Goal: Information Seeking & Learning: Learn about a topic

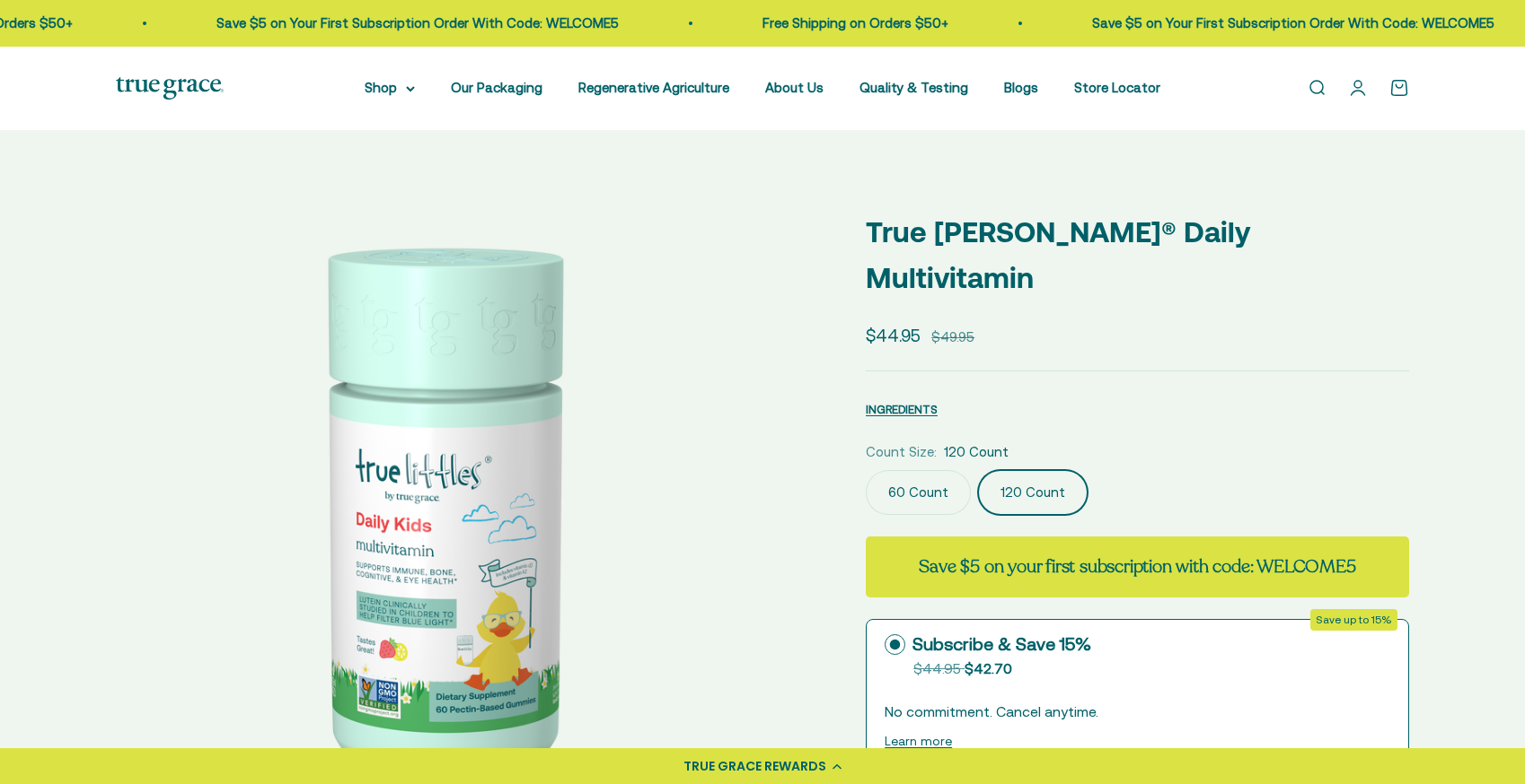
scroll to position [0, 685]
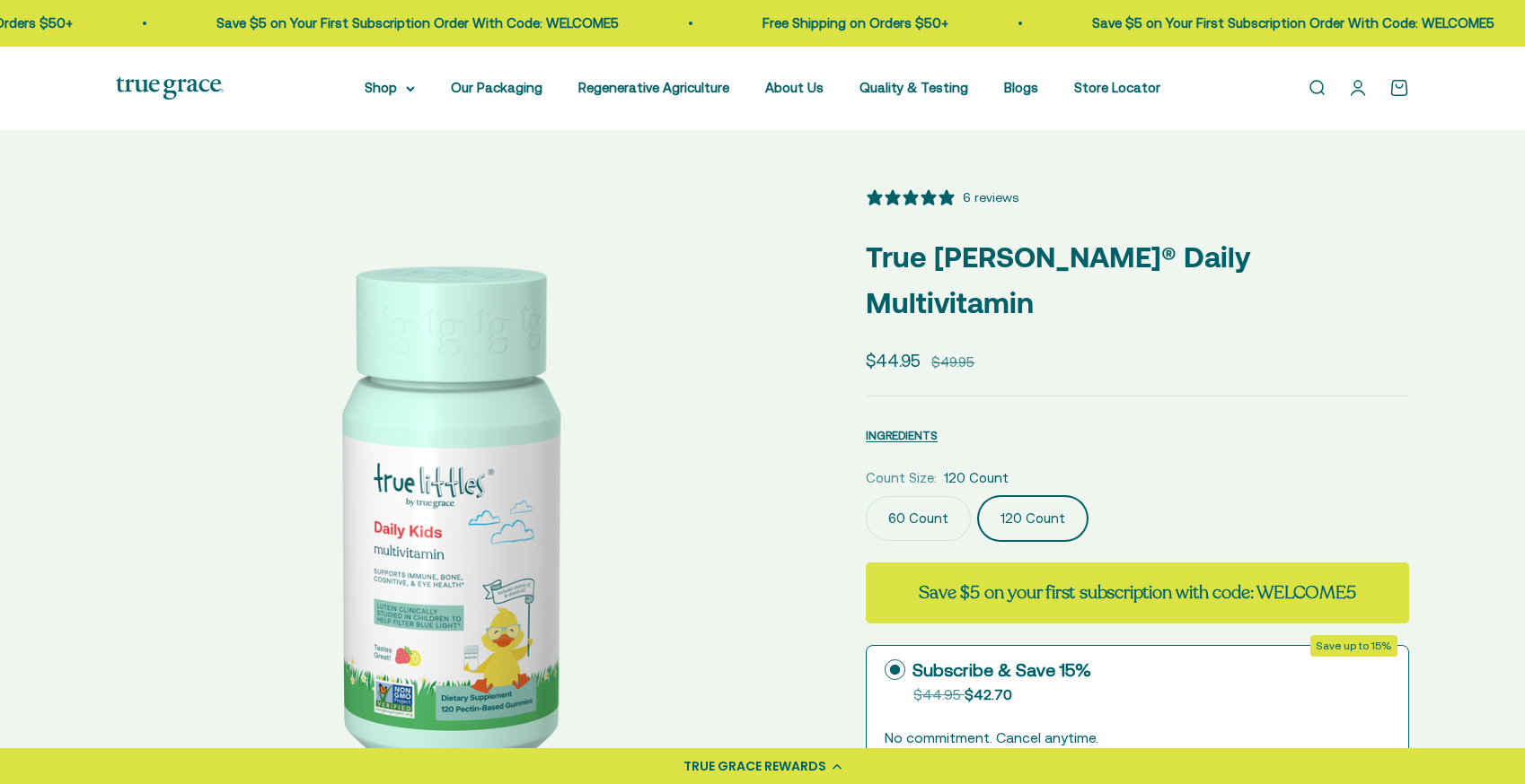
select select "3"
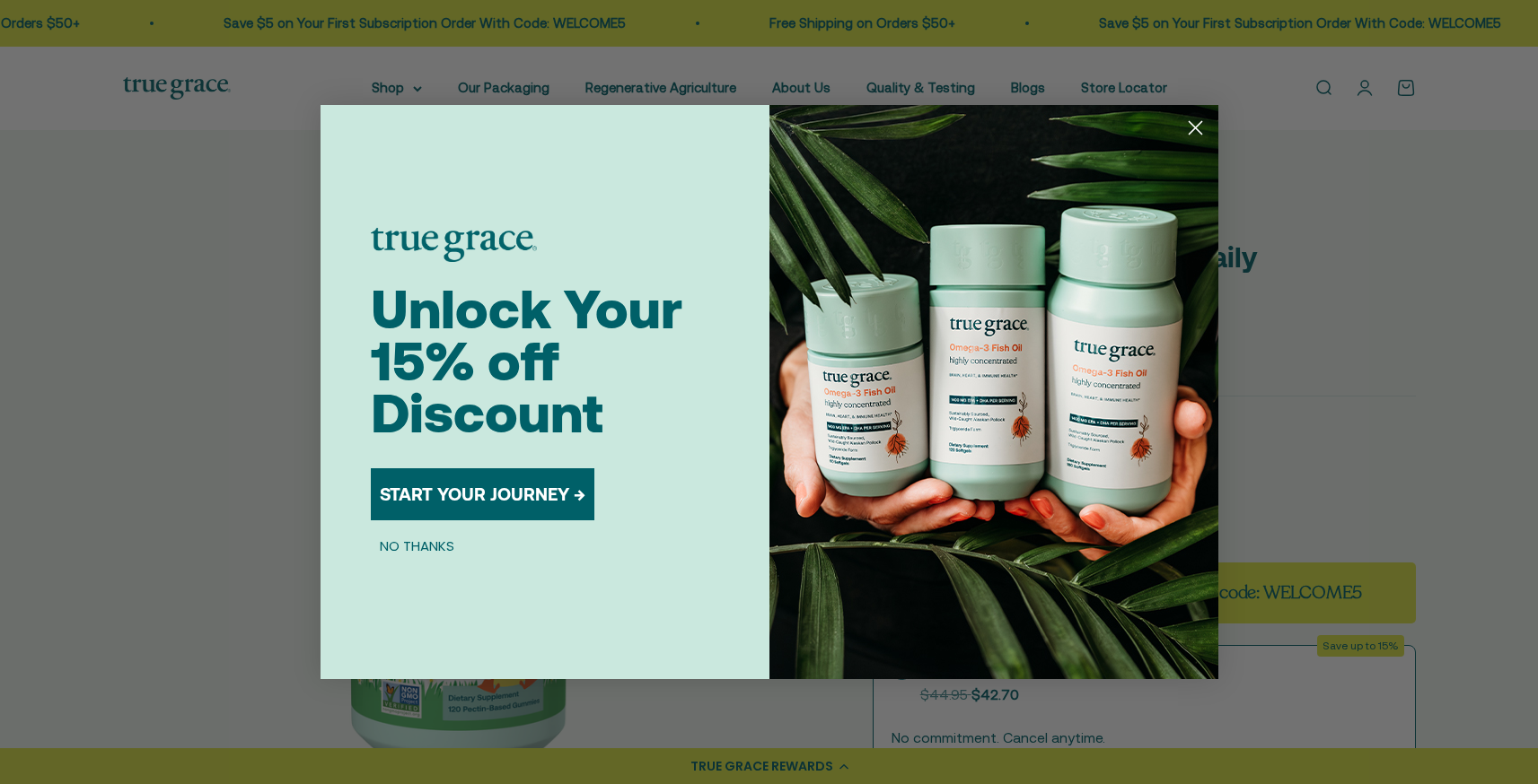
click at [1198, 125] on circle "Close dialog" at bounding box center [1195, 128] width 30 height 30
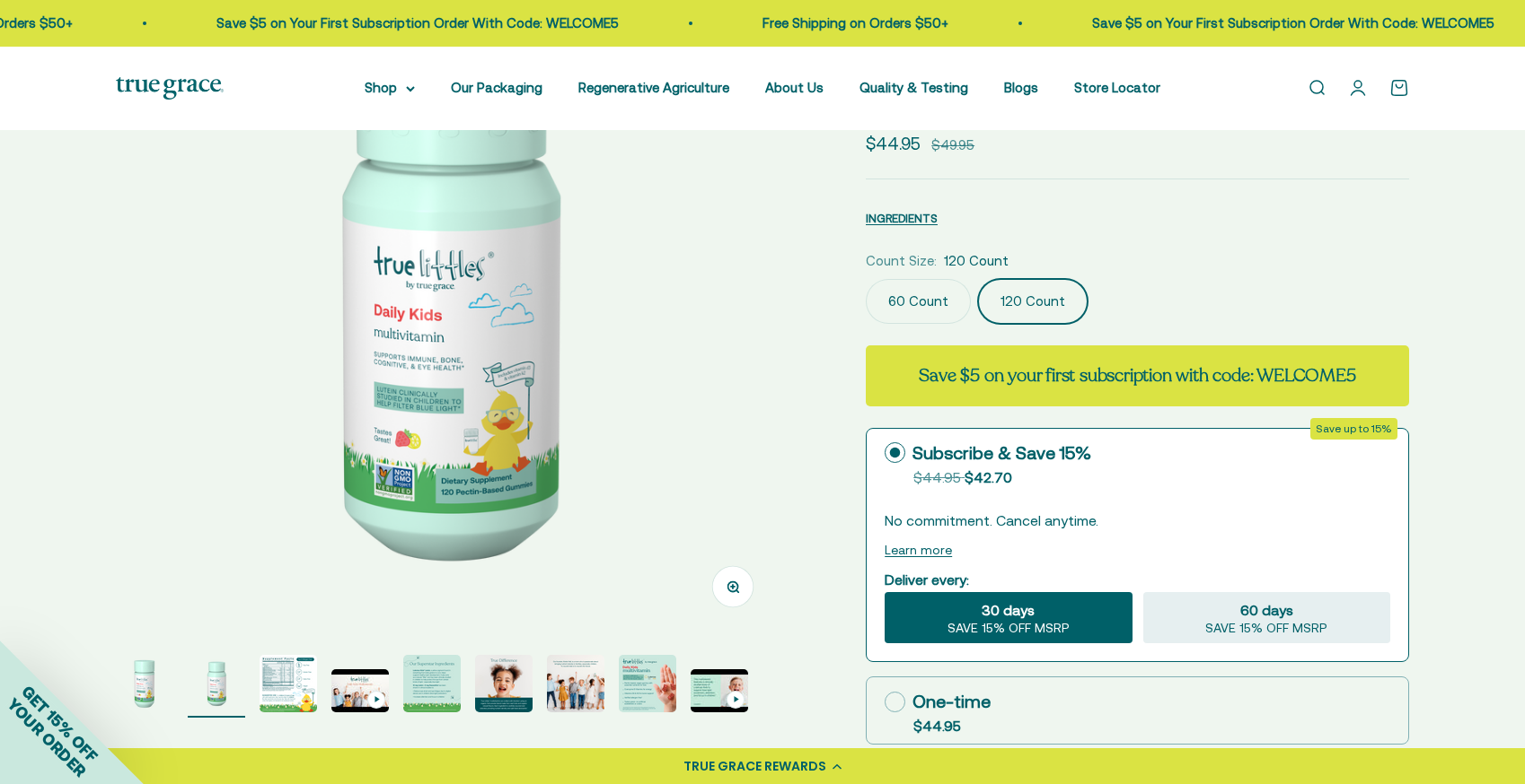
scroll to position [325, 0]
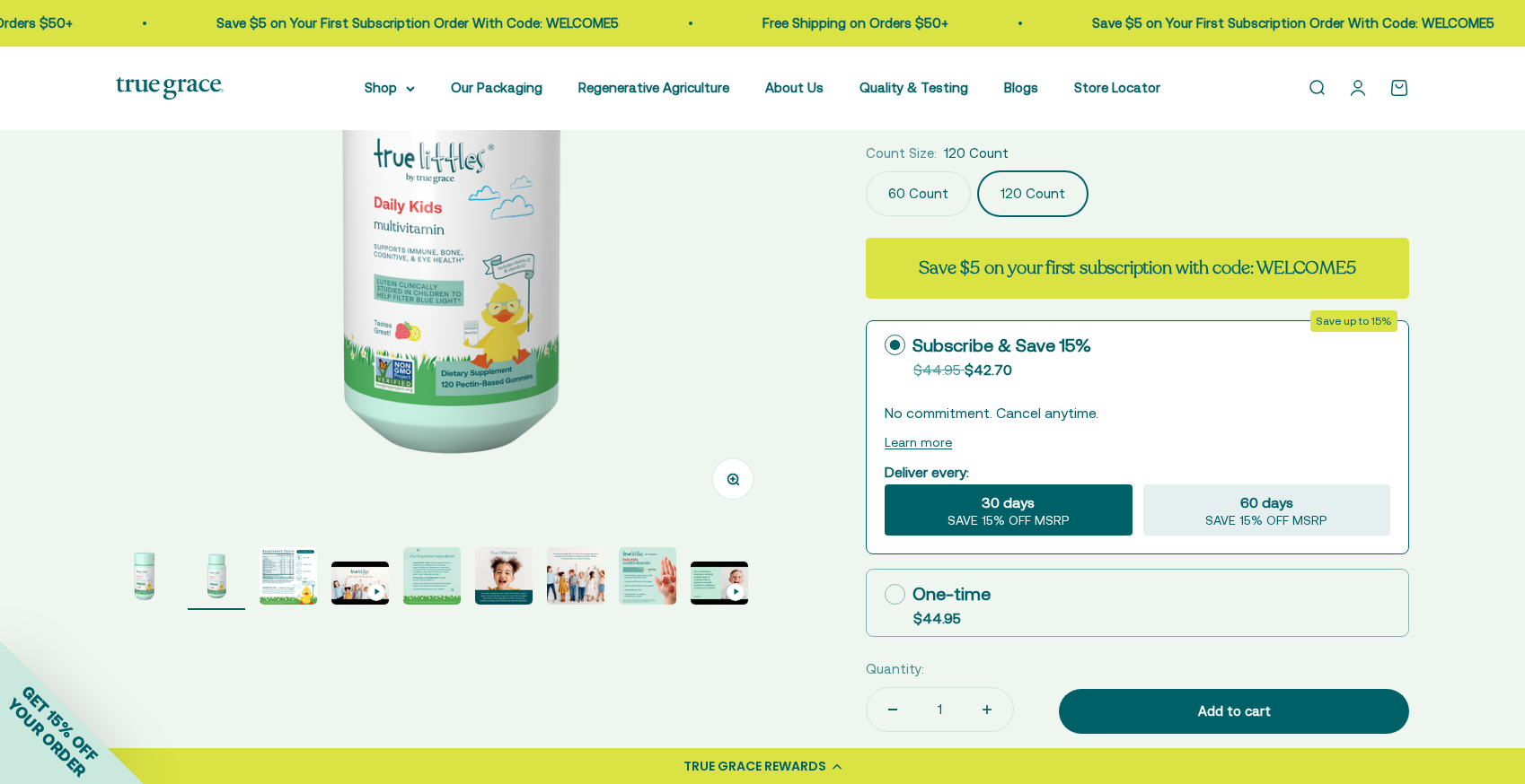
click at [287, 580] on img "Go to item 3" at bounding box center [288, 576] width 57 height 57
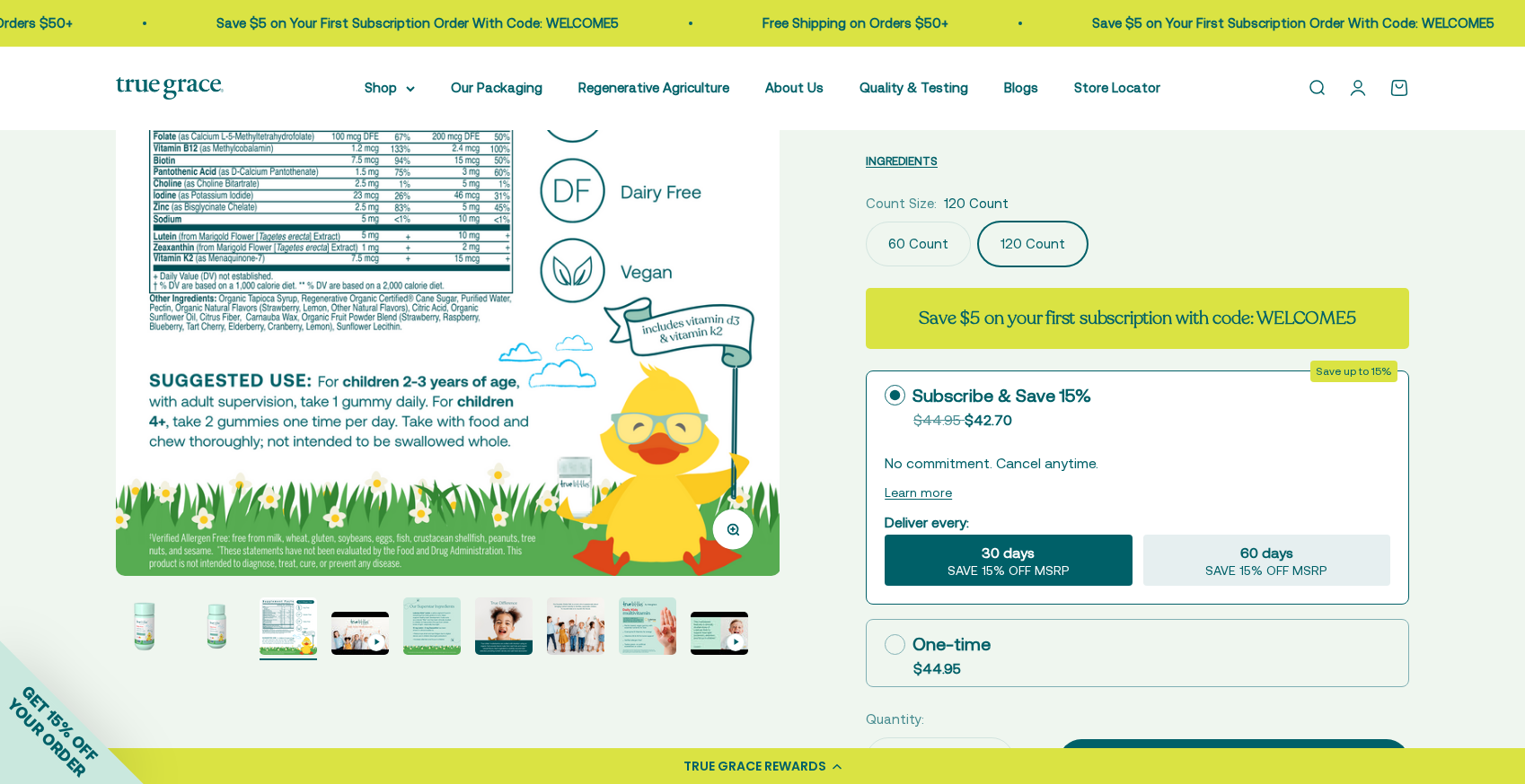
scroll to position [366, 0]
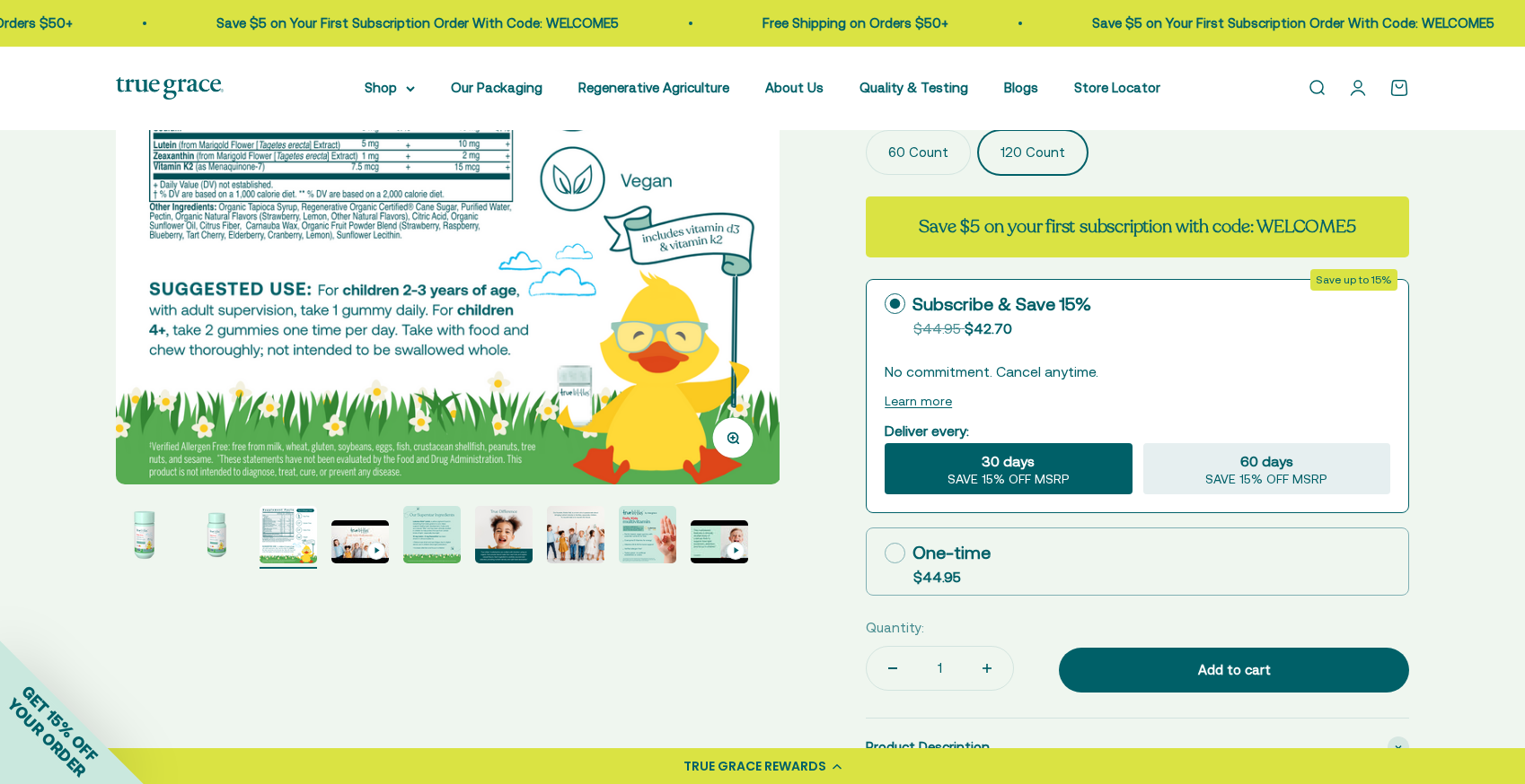
click at [449, 531] on img "Go to item 5" at bounding box center [431, 535] width 57 height 57
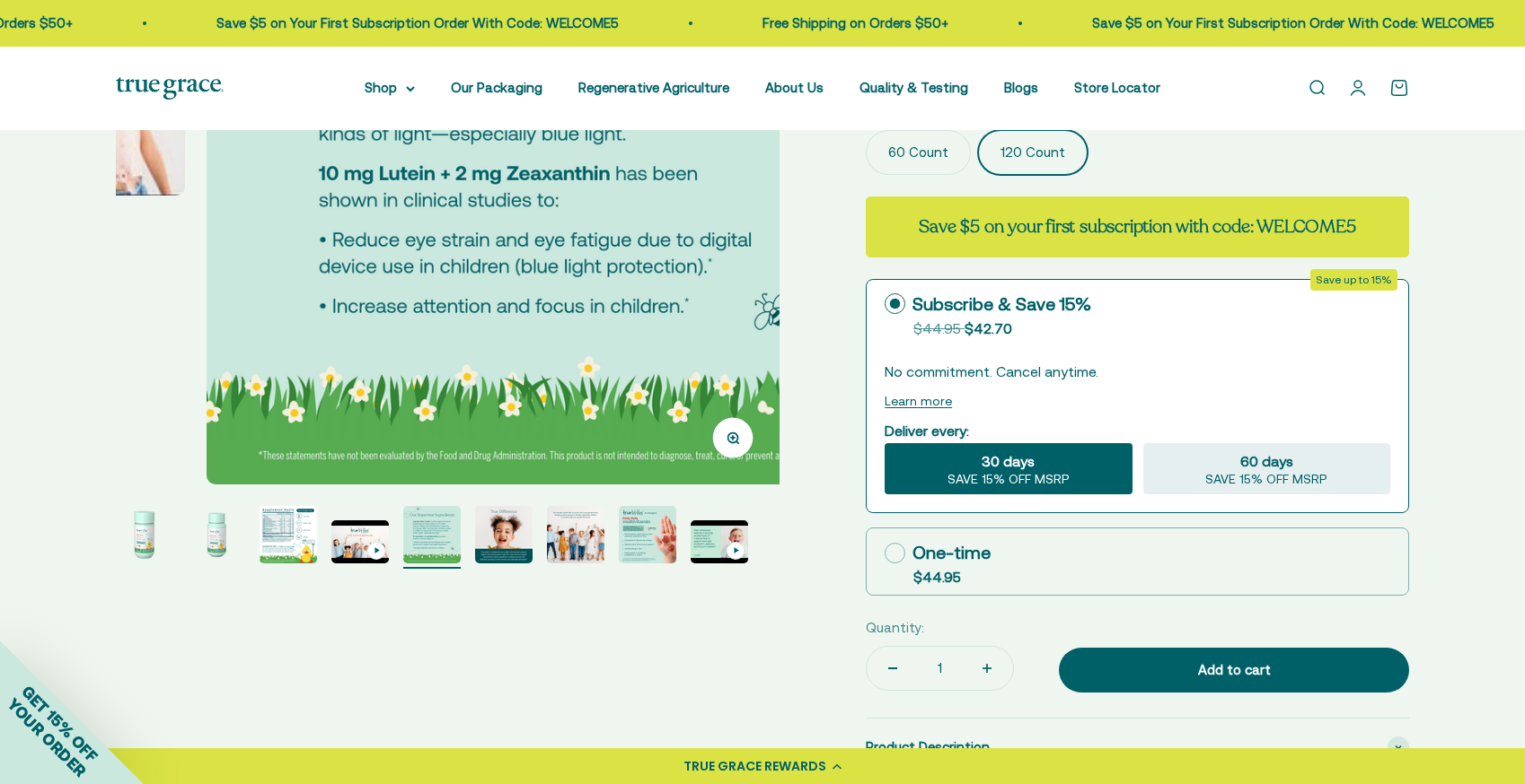
scroll to position [0, 2741]
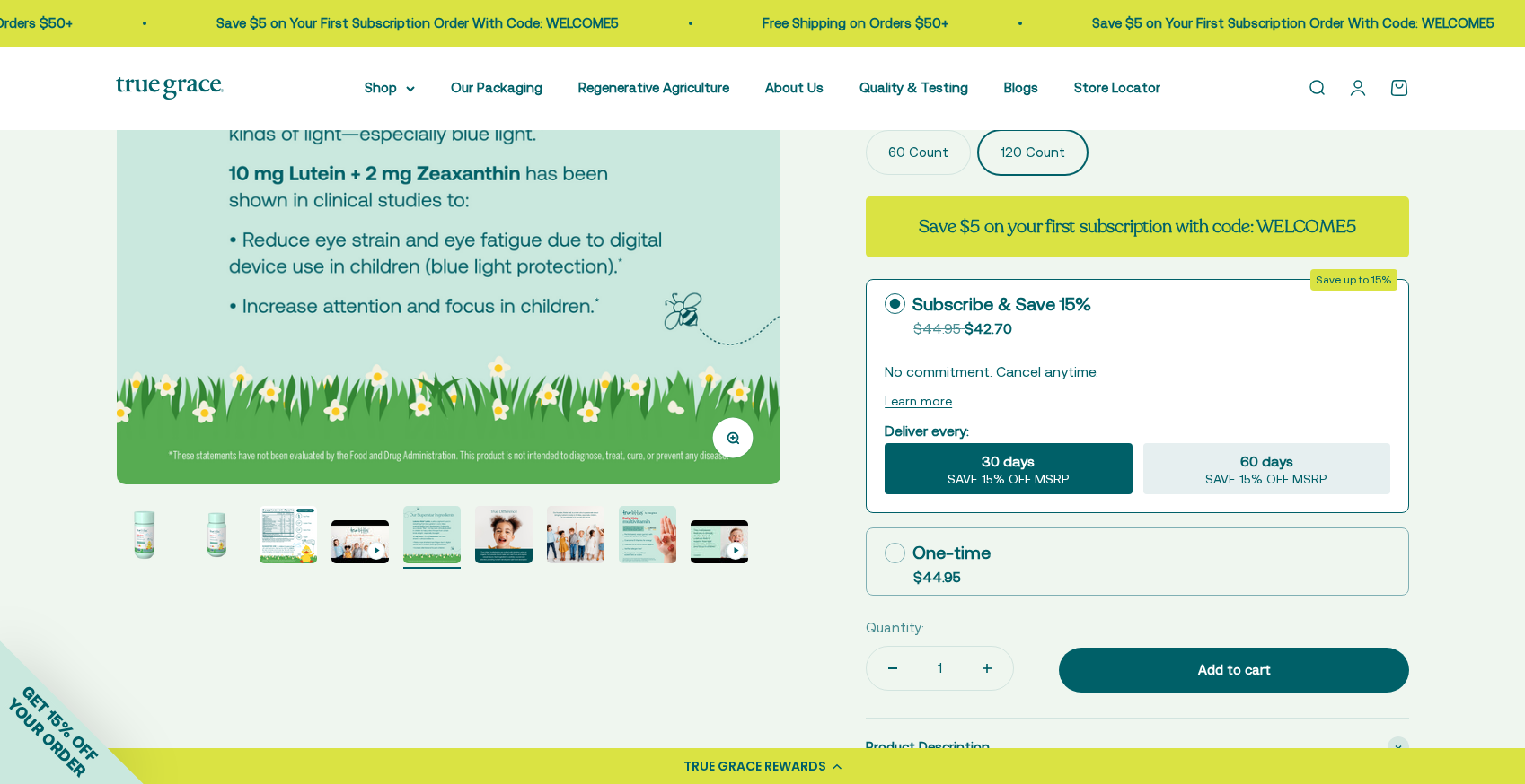
click at [495, 535] on img "Go to item 6" at bounding box center [503, 535] width 57 height 57
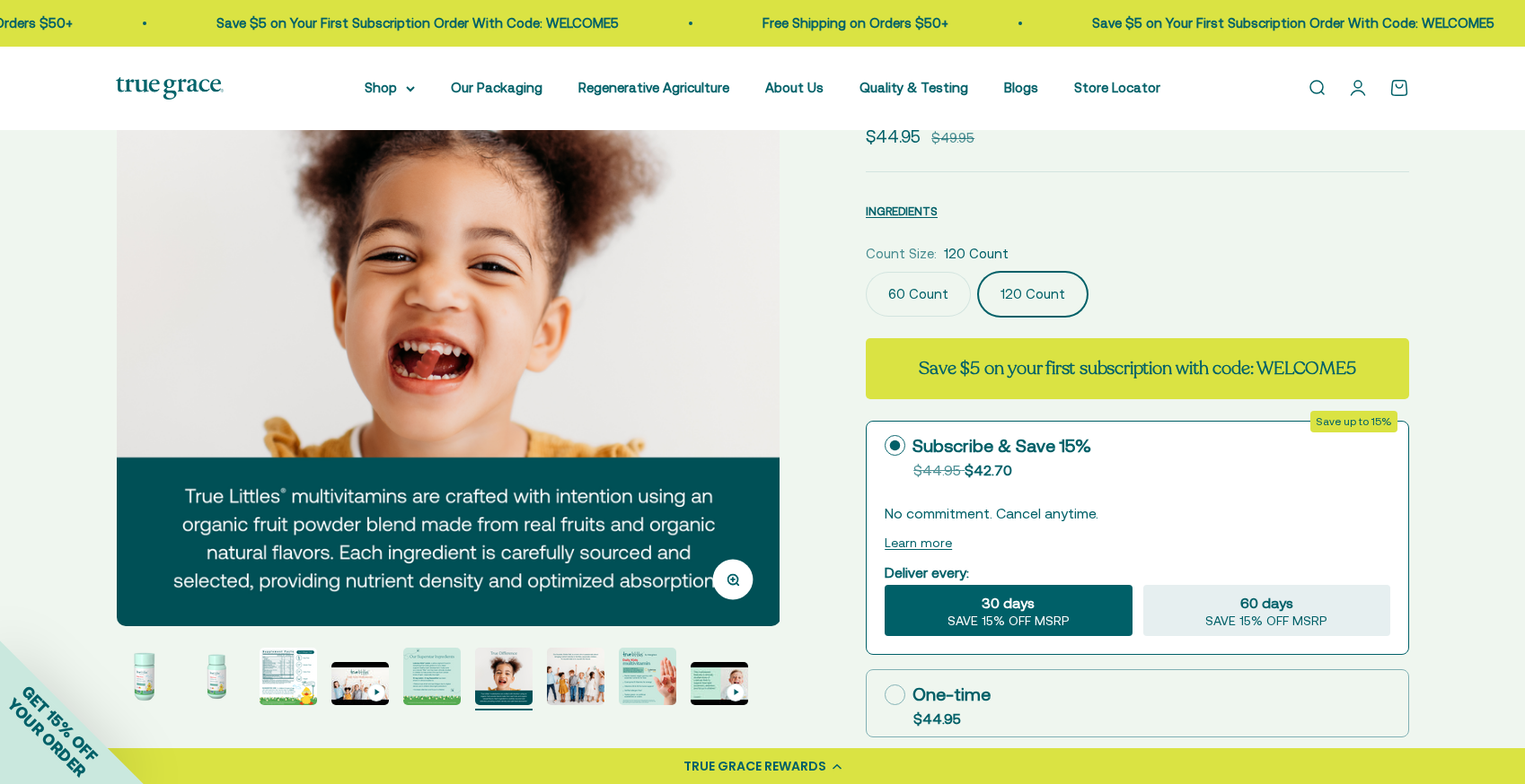
scroll to position [258, 0]
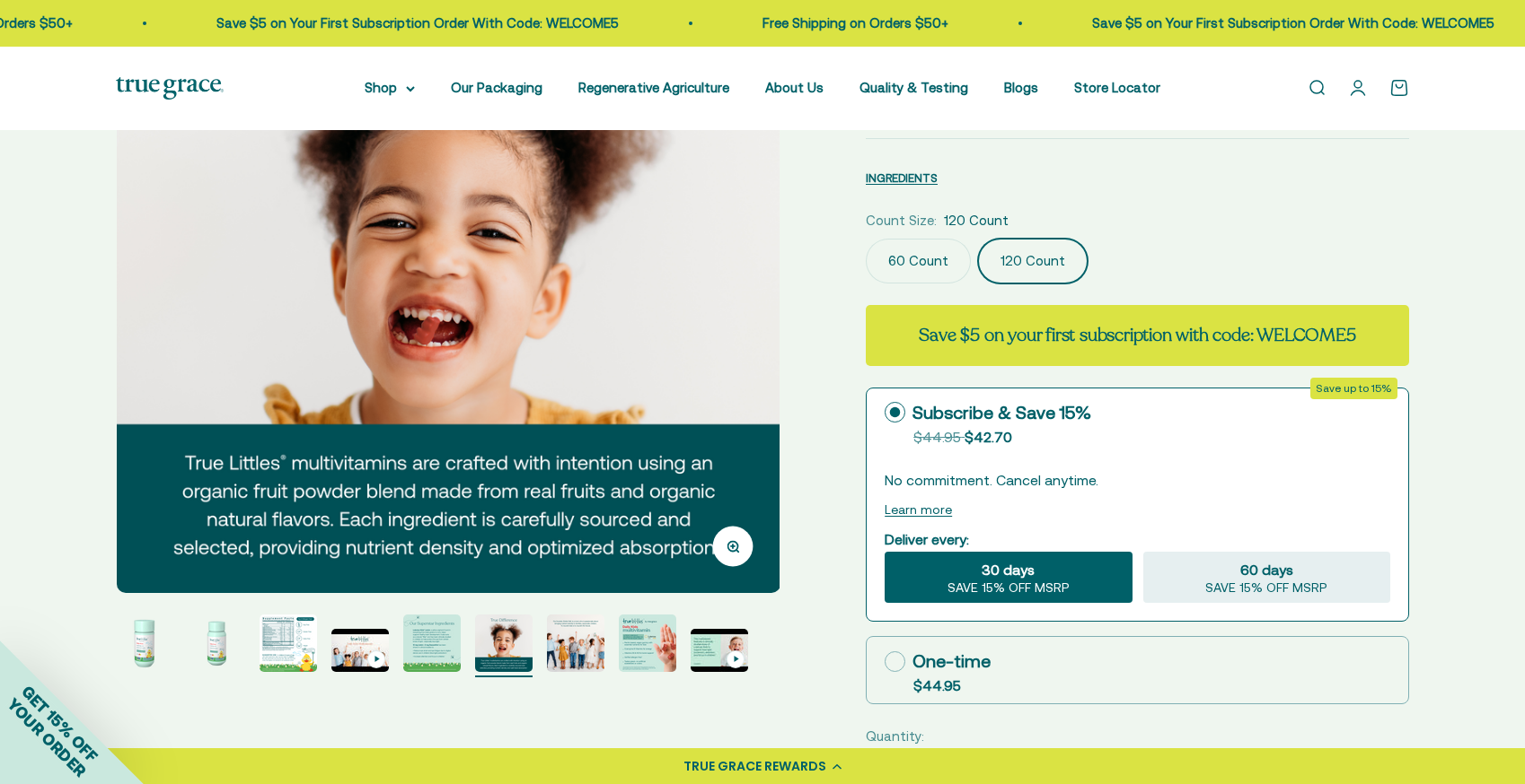
click at [570, 658] on img "Go to item 7" at bounding box center [575, 643] width 57 height 57
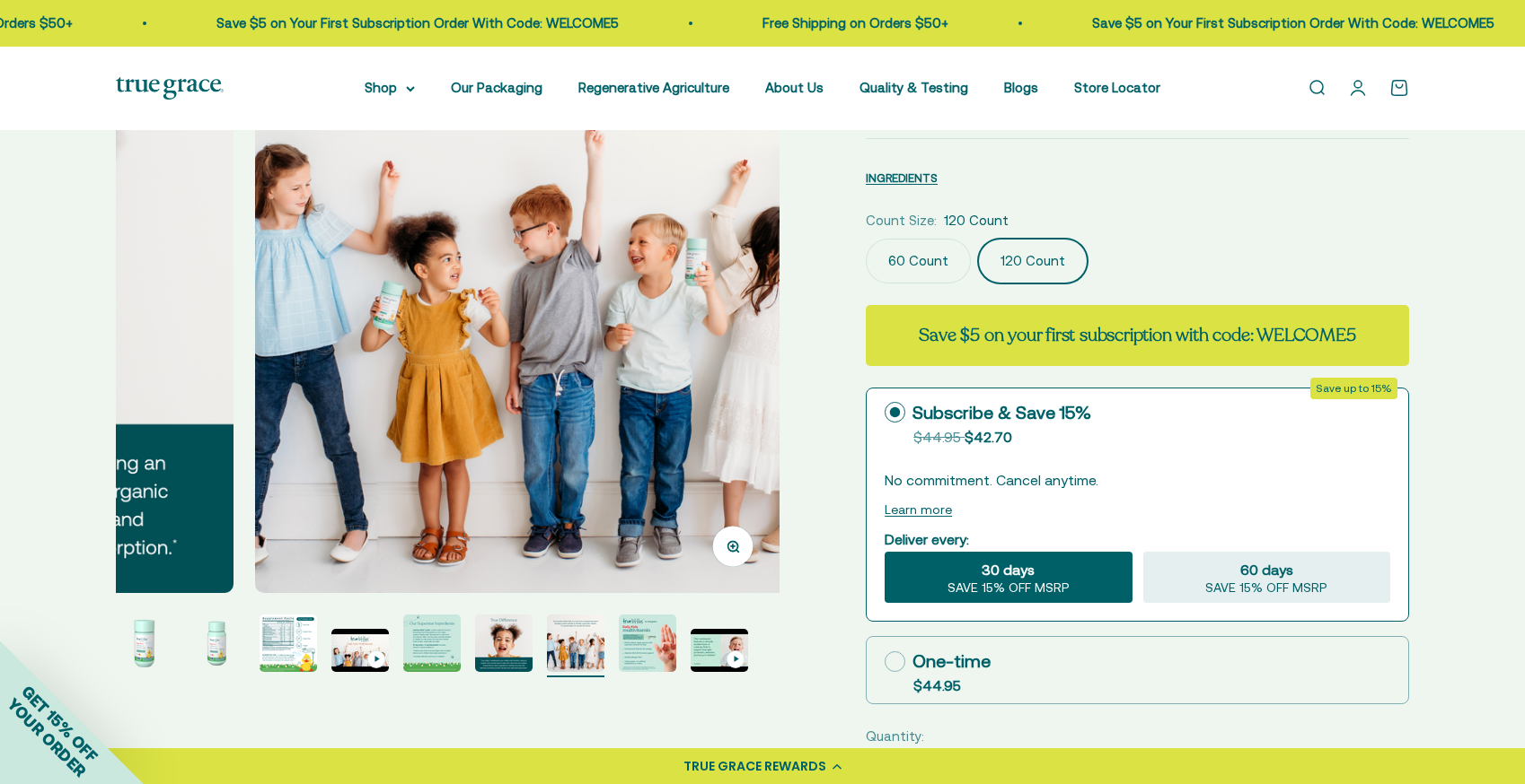
scroll to position [0, 4112]
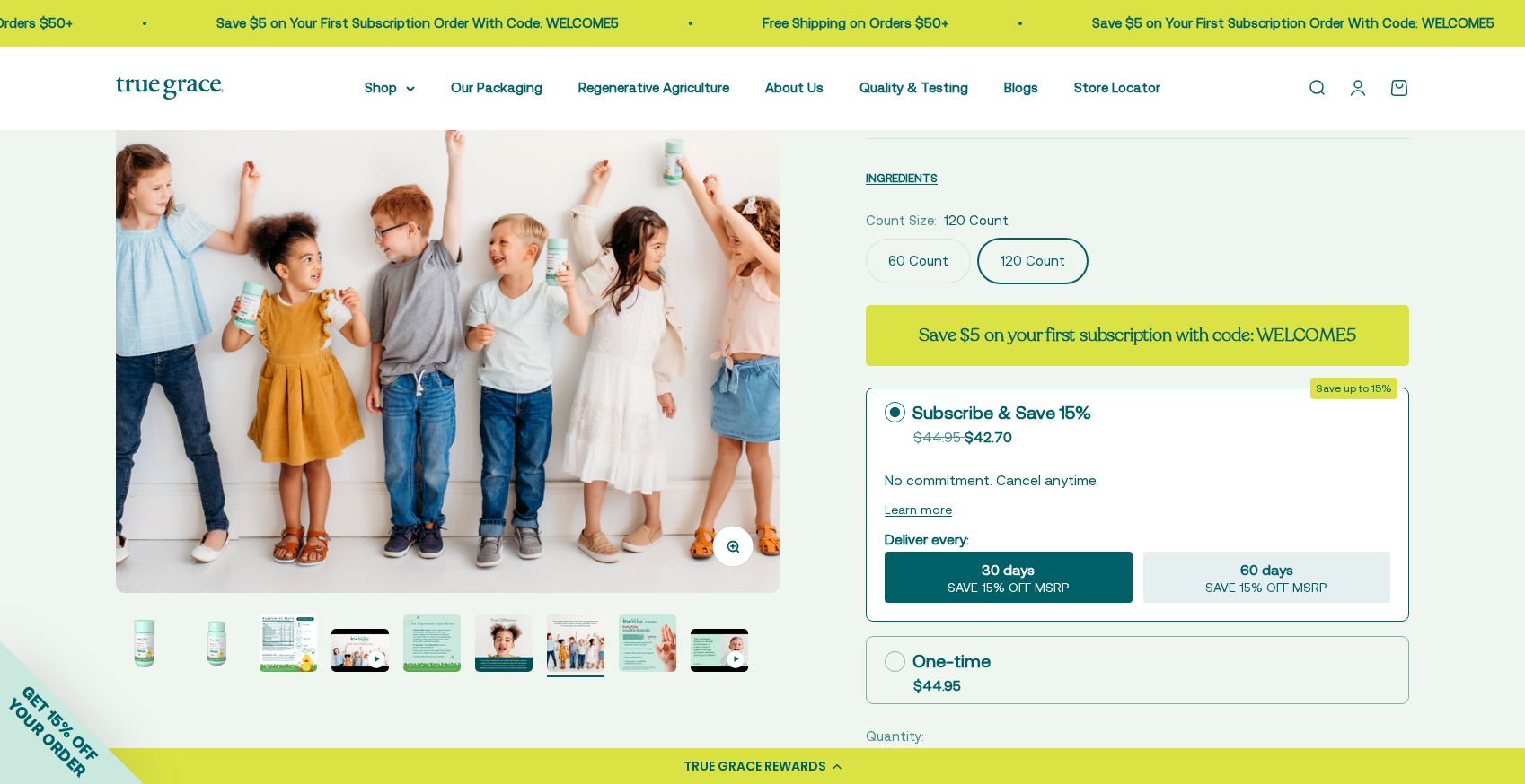
click at [649, 652] on img "Go to item 8" at bounding box center [647, 643] width 57 height 57
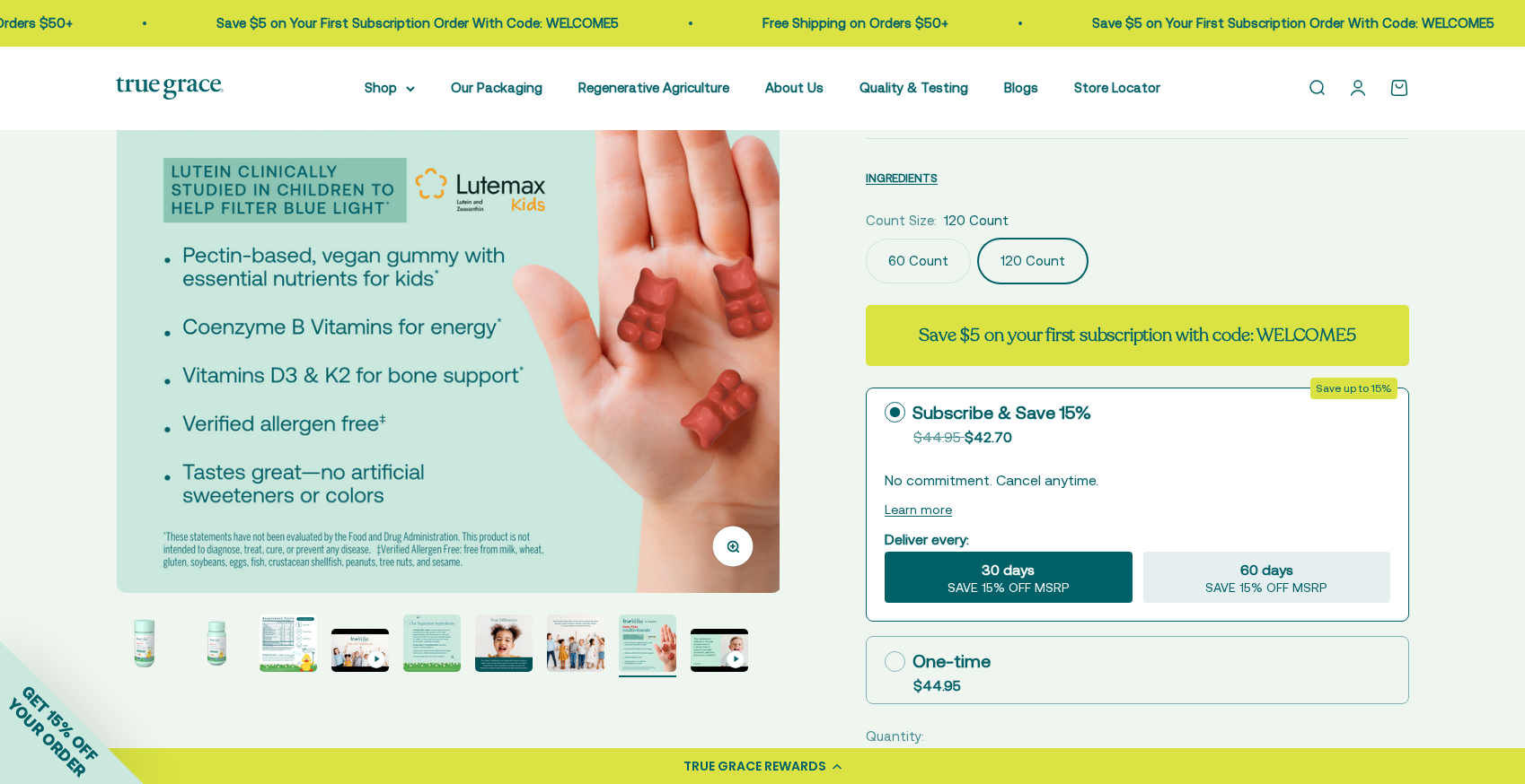
scroll to position [0, 4798]
click at [702, 645] on img "Go to item 9" at bounding box center [719, 650] width 57 height 43
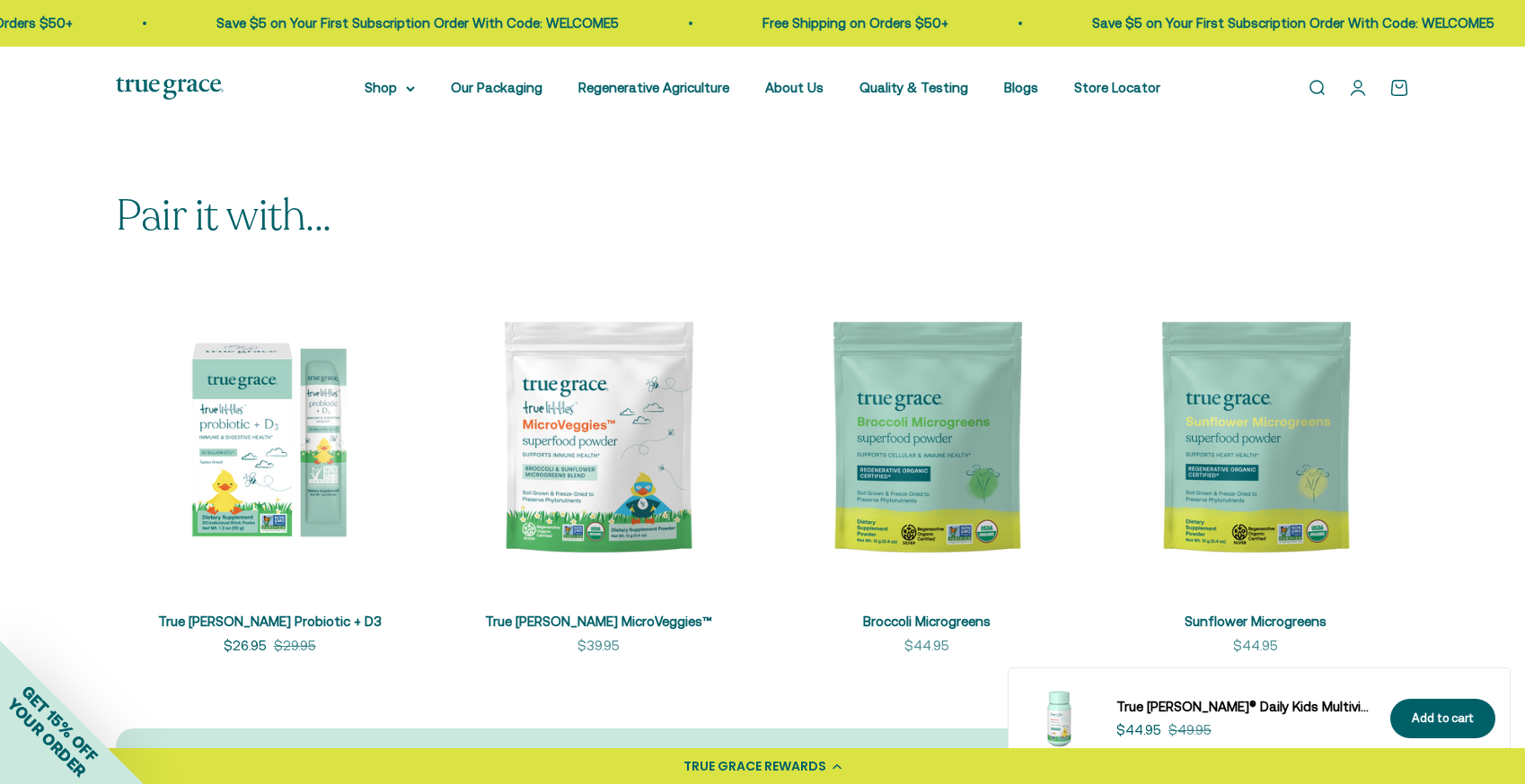
scroll to position [5275, 0]
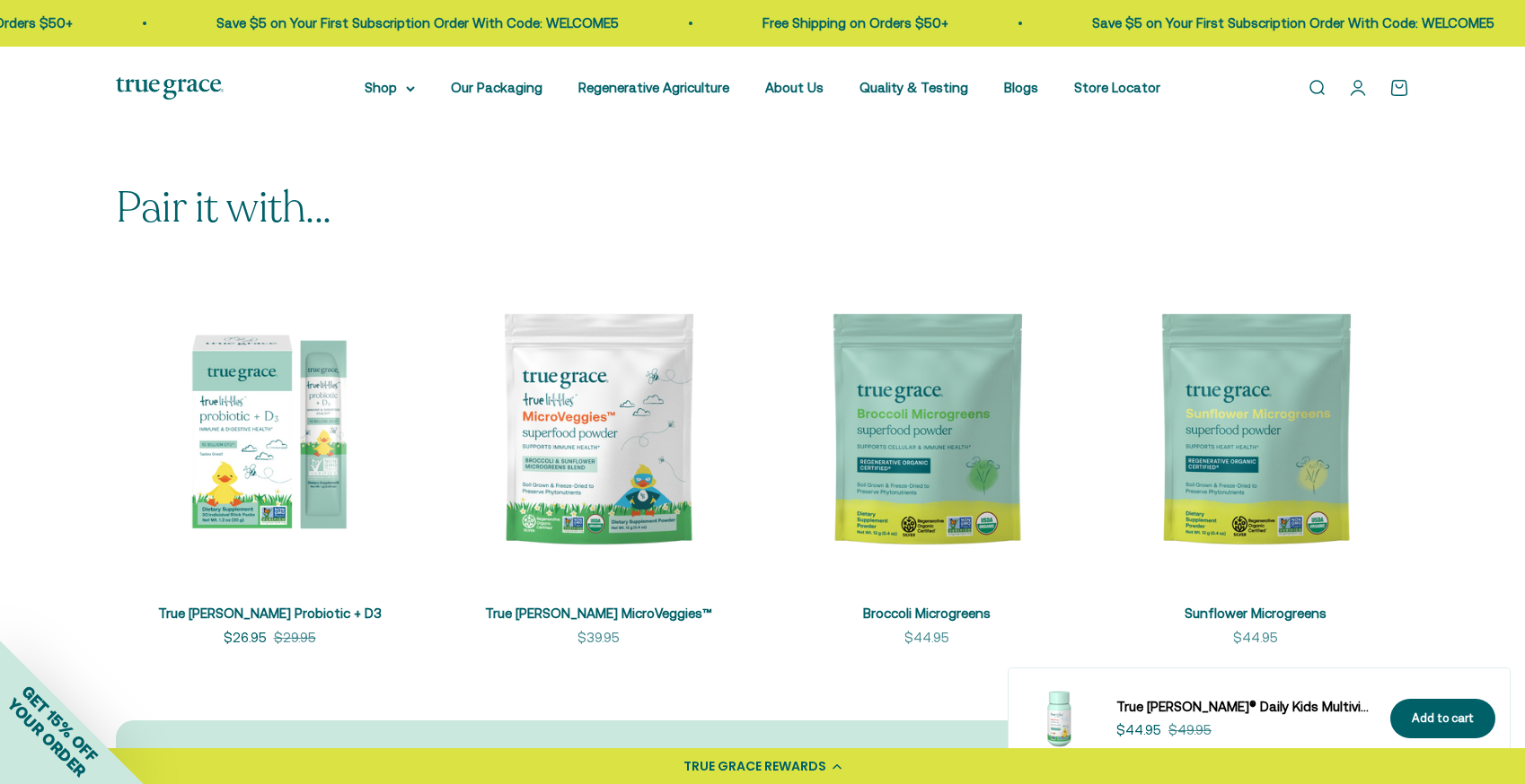
click at [954, 606] on link "Broccoli Microgreens" at bounding box center [927, 613] width 127 height 15
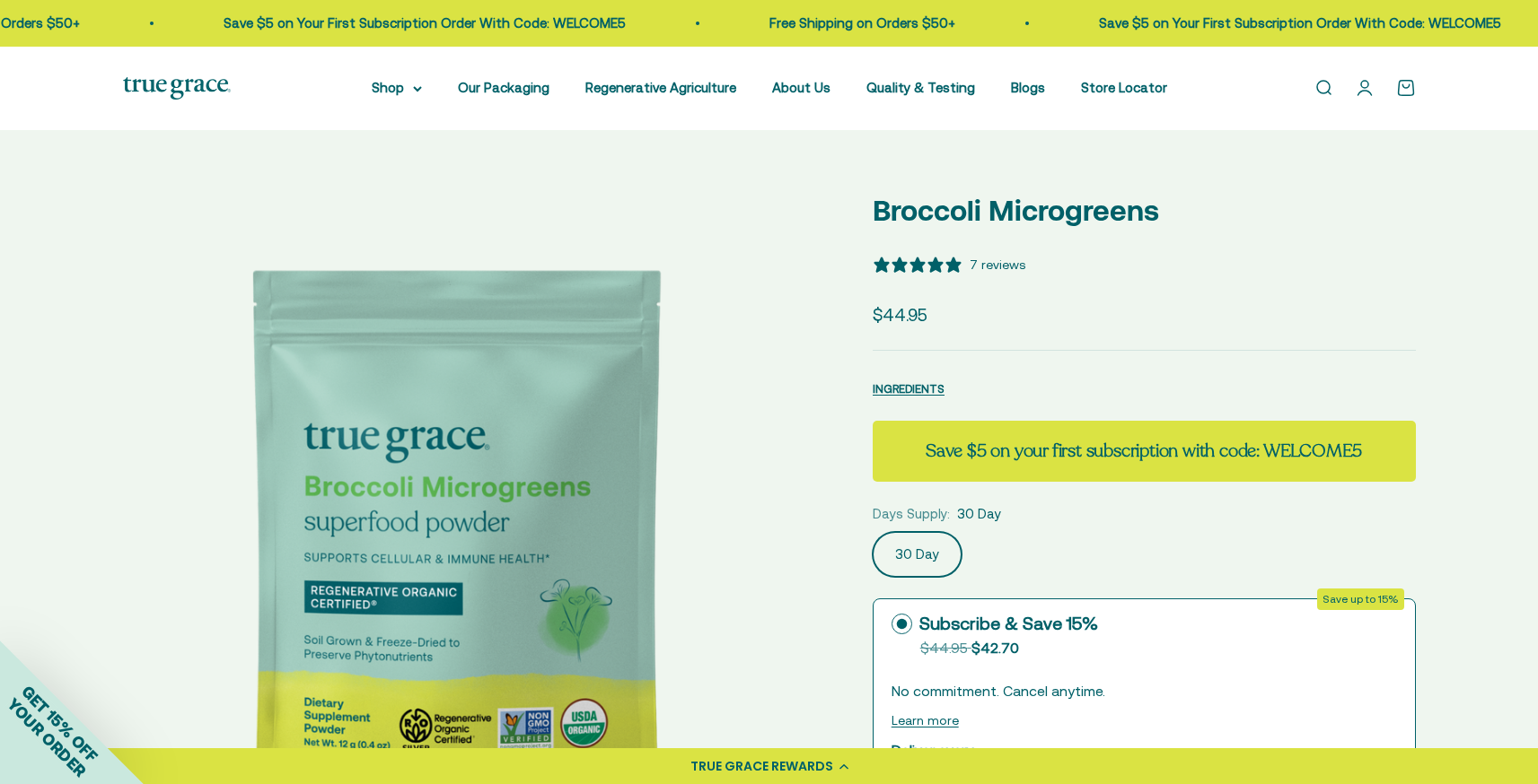
select select "3"
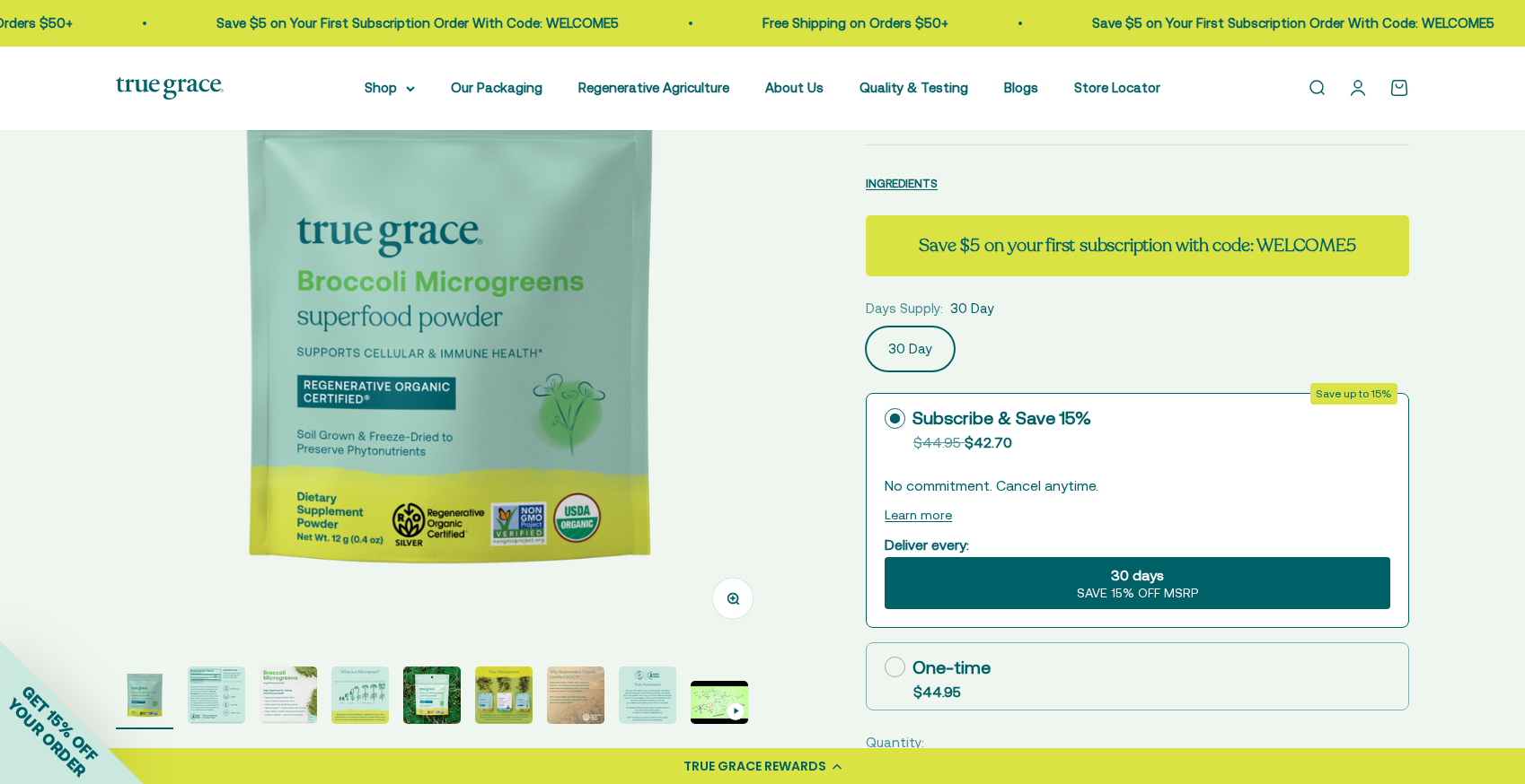
scroll to position [287, 0]
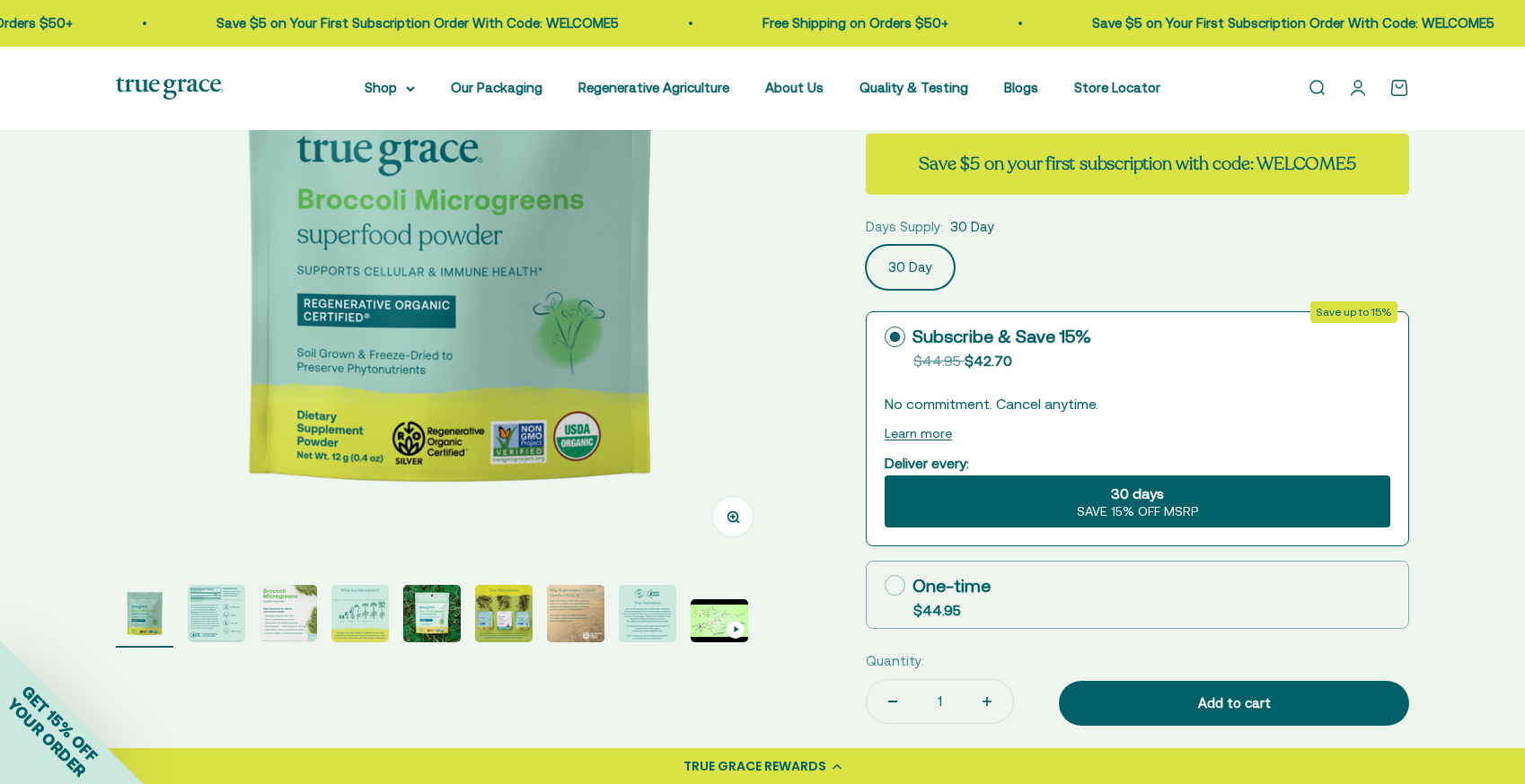
click at [214, 616] on img "Go to item 2" at bounding box center [216, 613] width 57 height 57
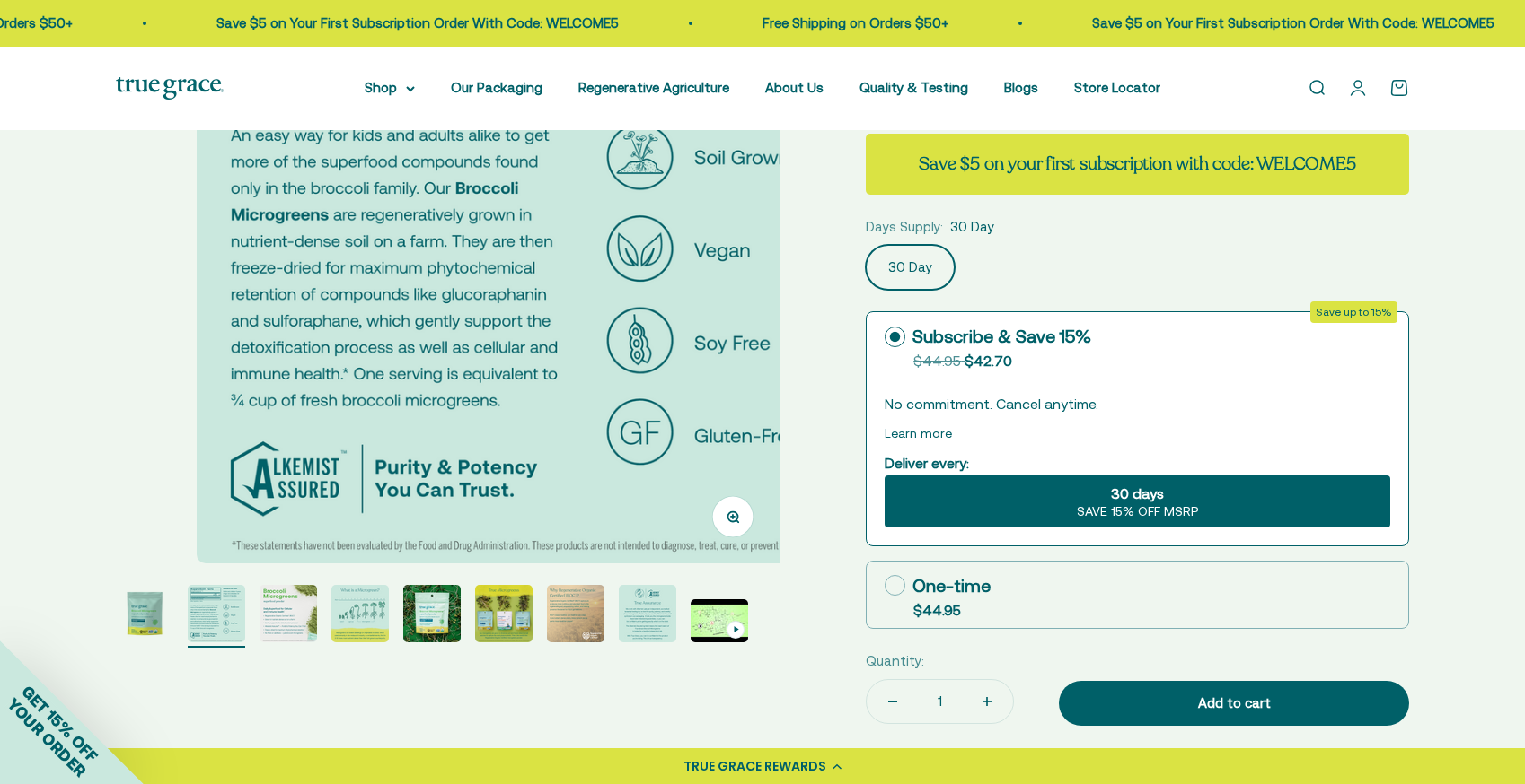
scroll to position [0, 685]
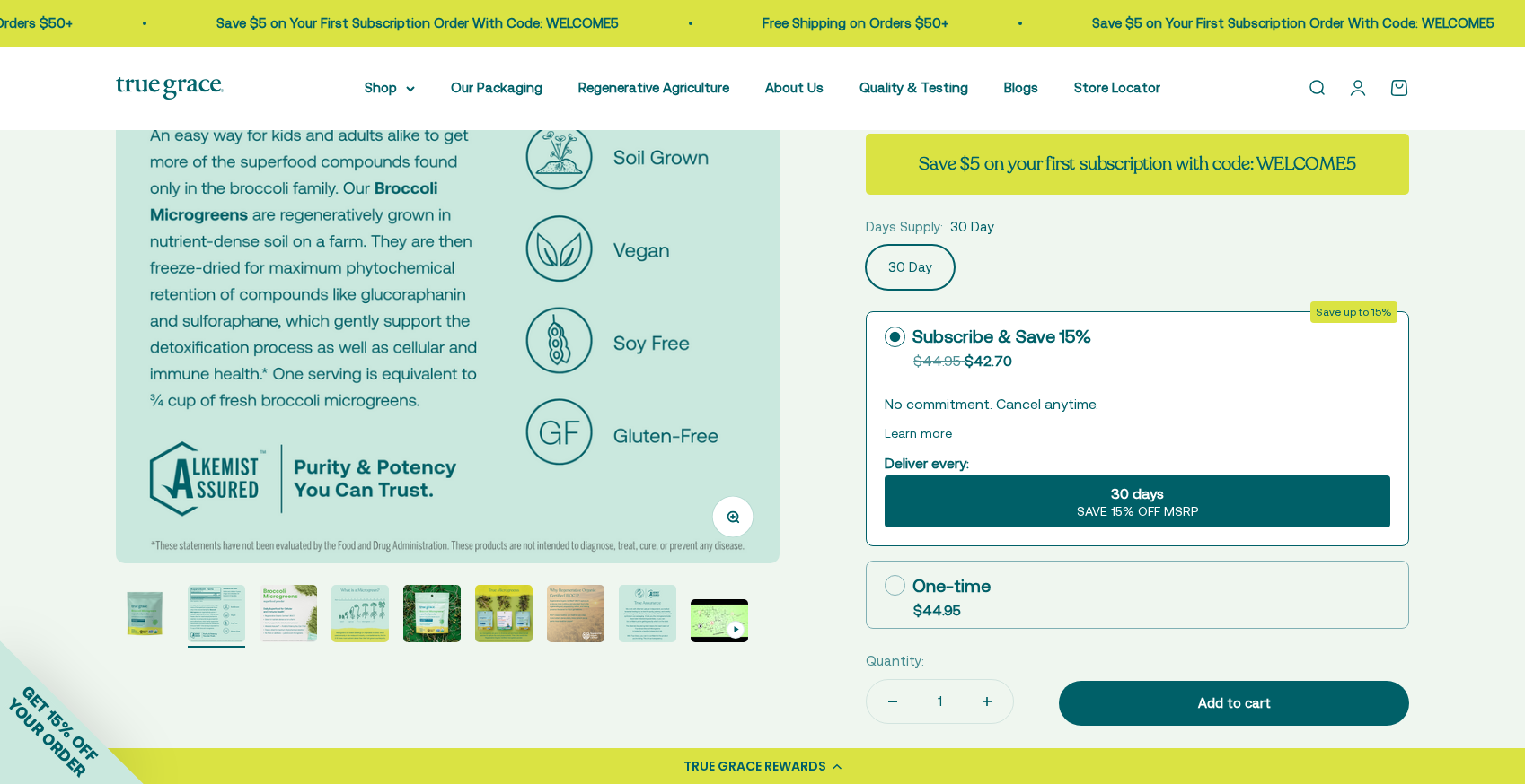
click at [263, 617] on img "Go to item 3" at bounding box center [288, 613] width 57 height 57
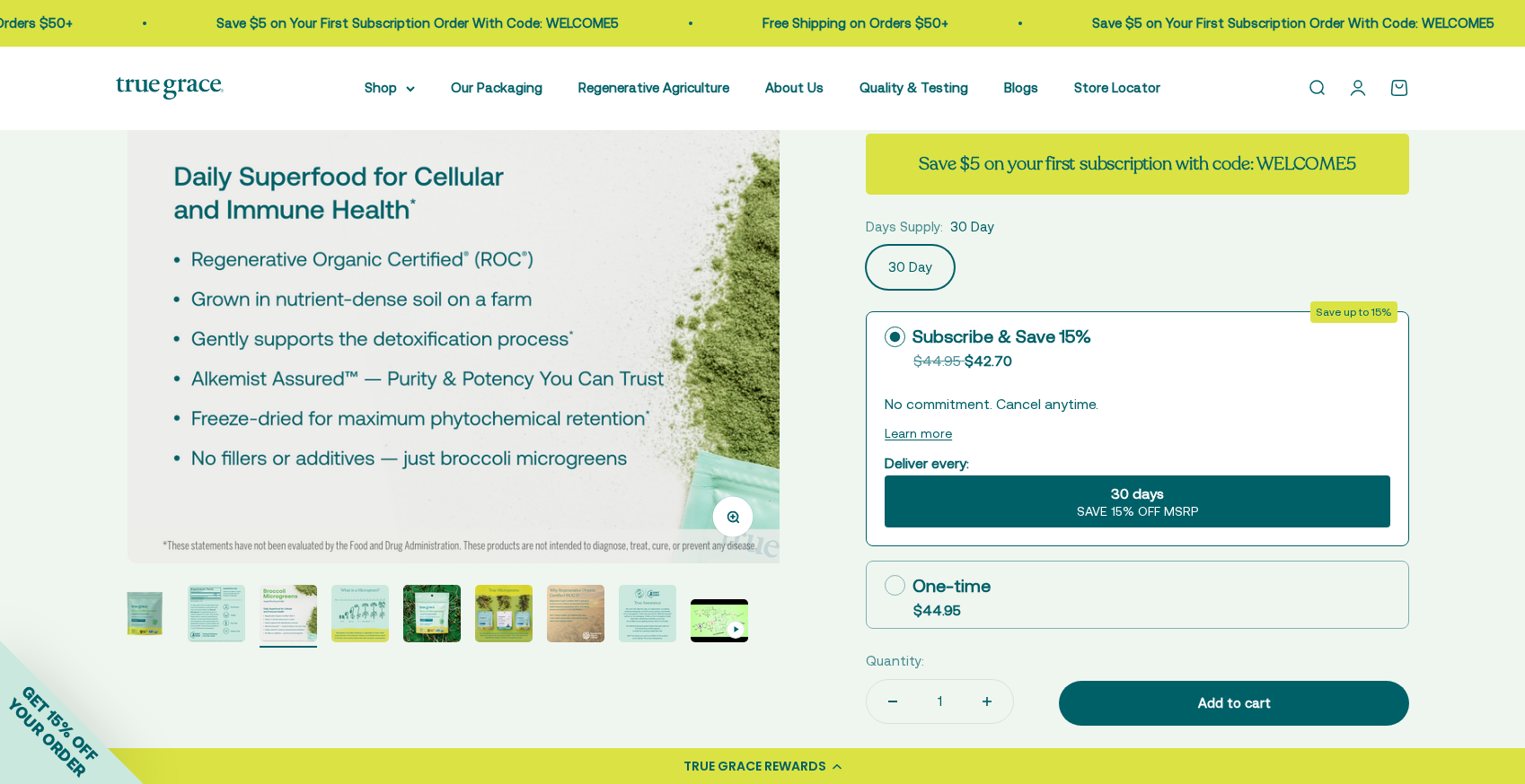
scroll to position [0, 1371]
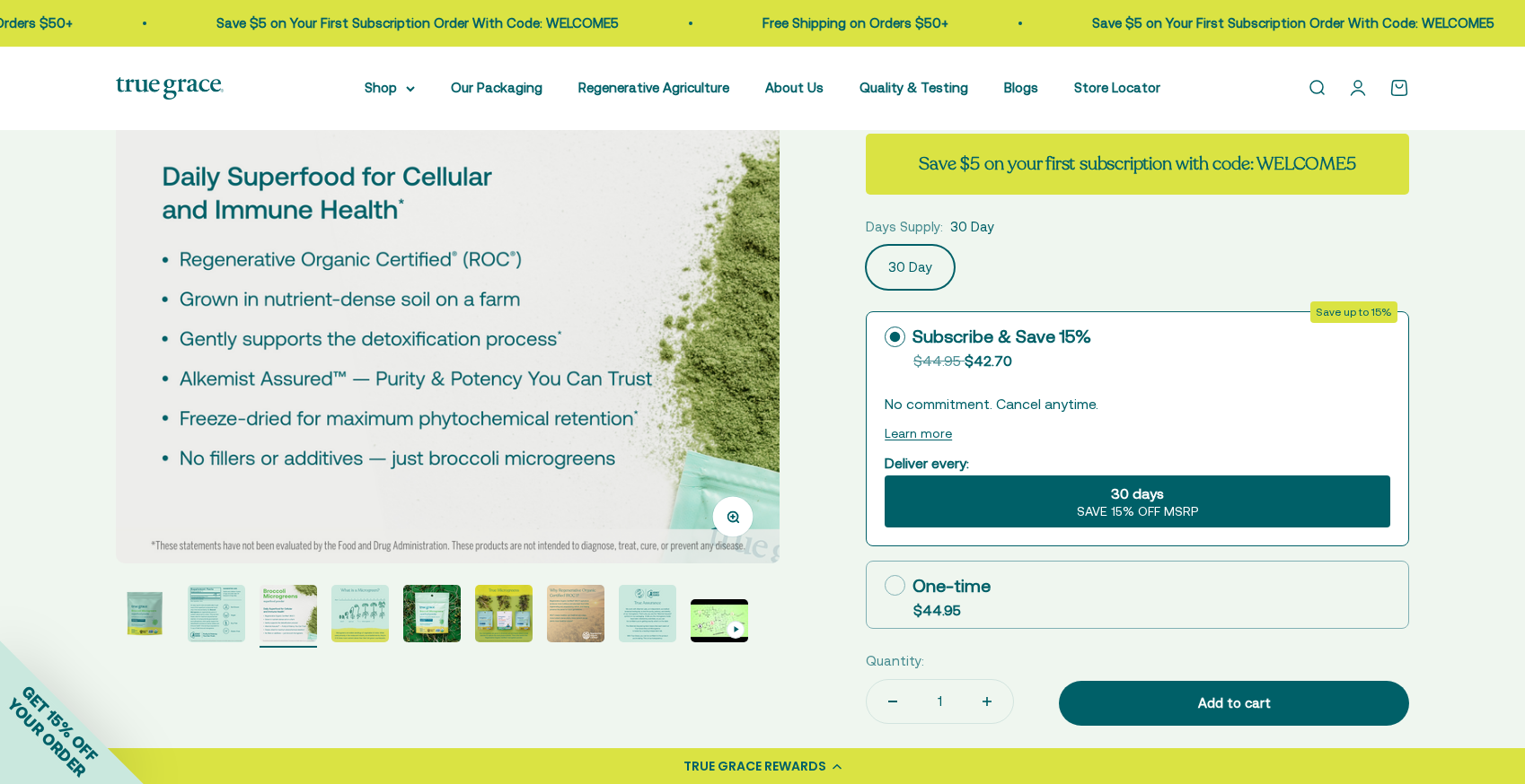
click at [365, 617] on img "Go to item 4" at bounding box center [359, 613] width 57 height 57
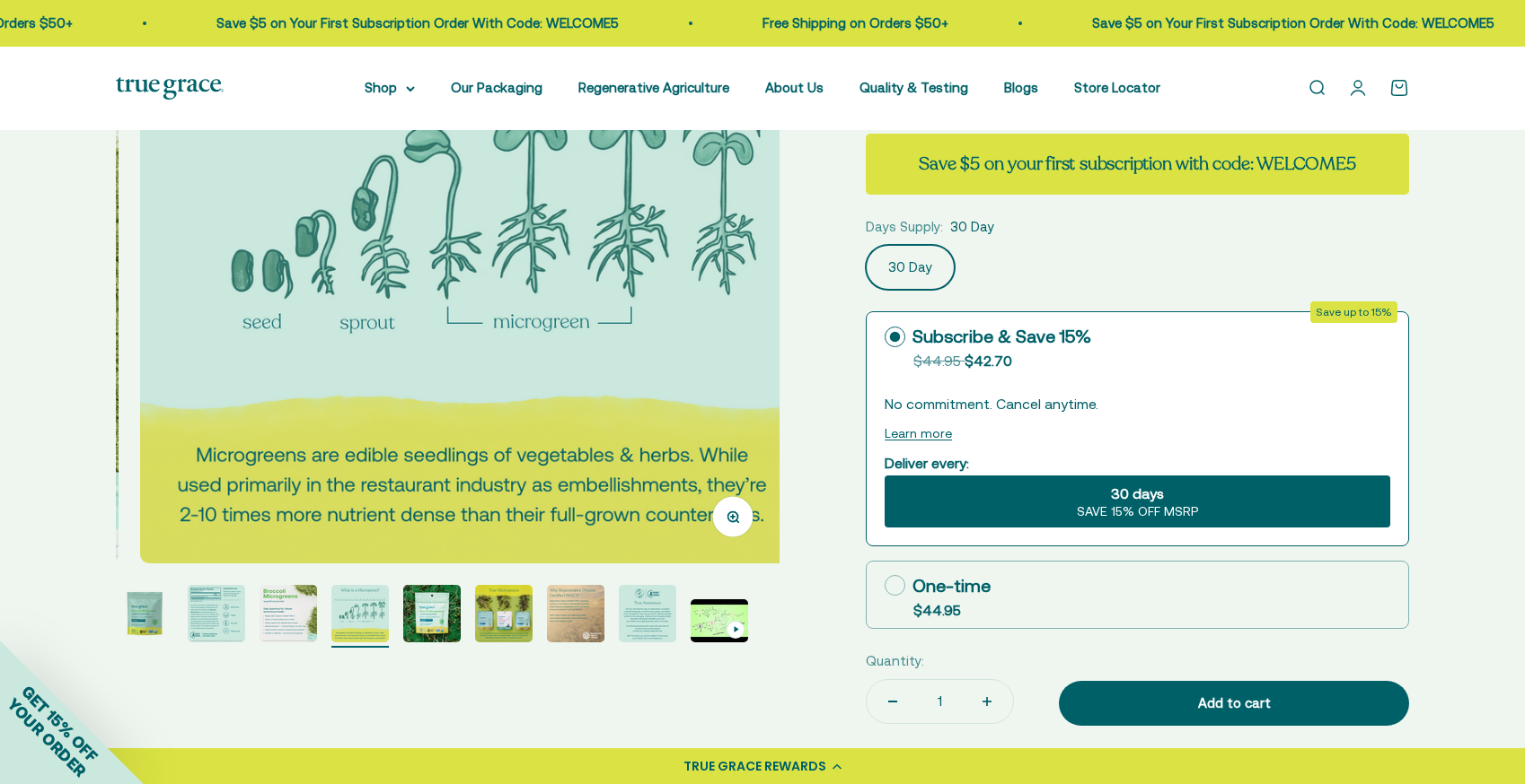
scroll to position [0, 2055]
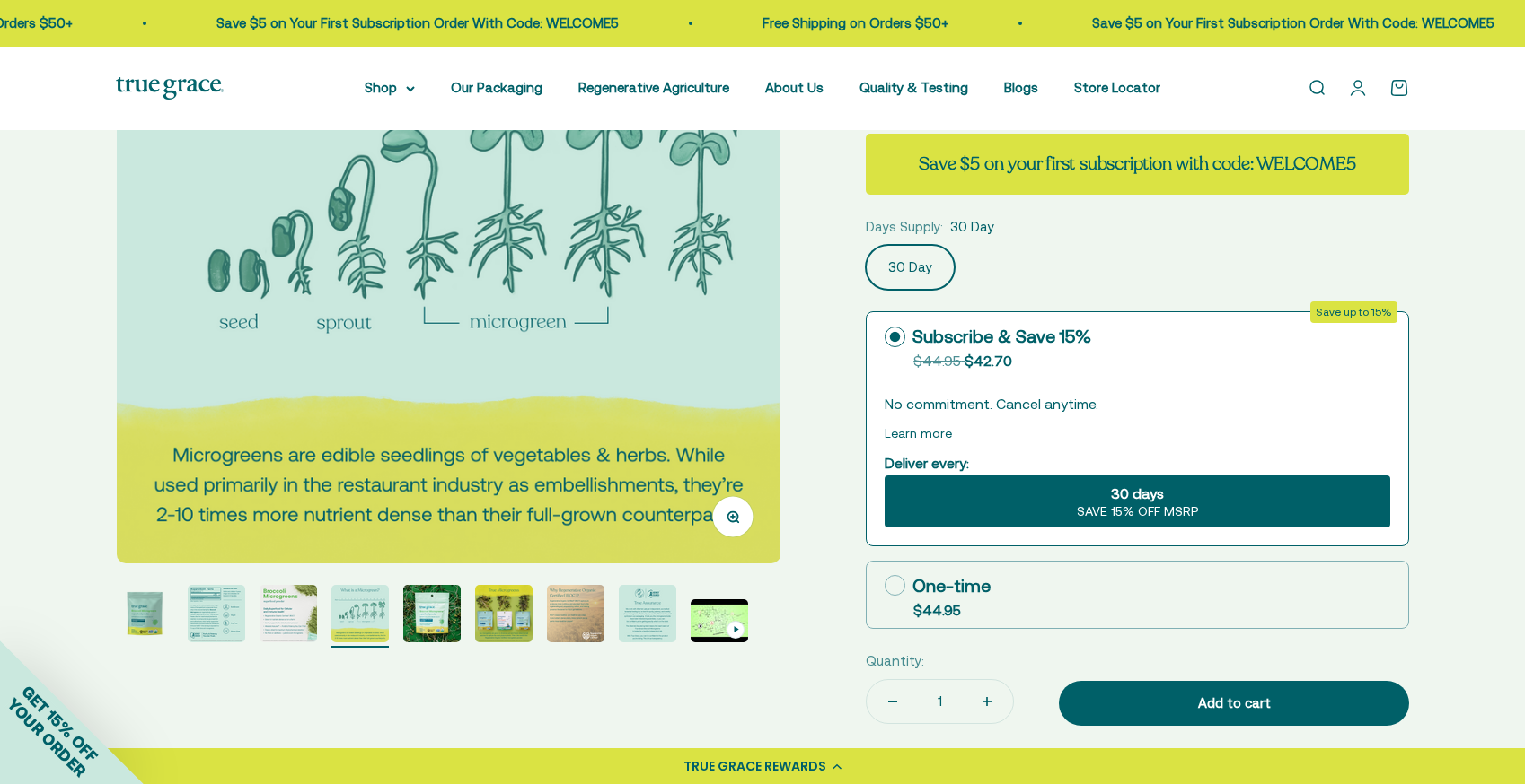
click at [437, 617] on img "Go to item 5" at bounding box center [431, 613] width 57 height 57
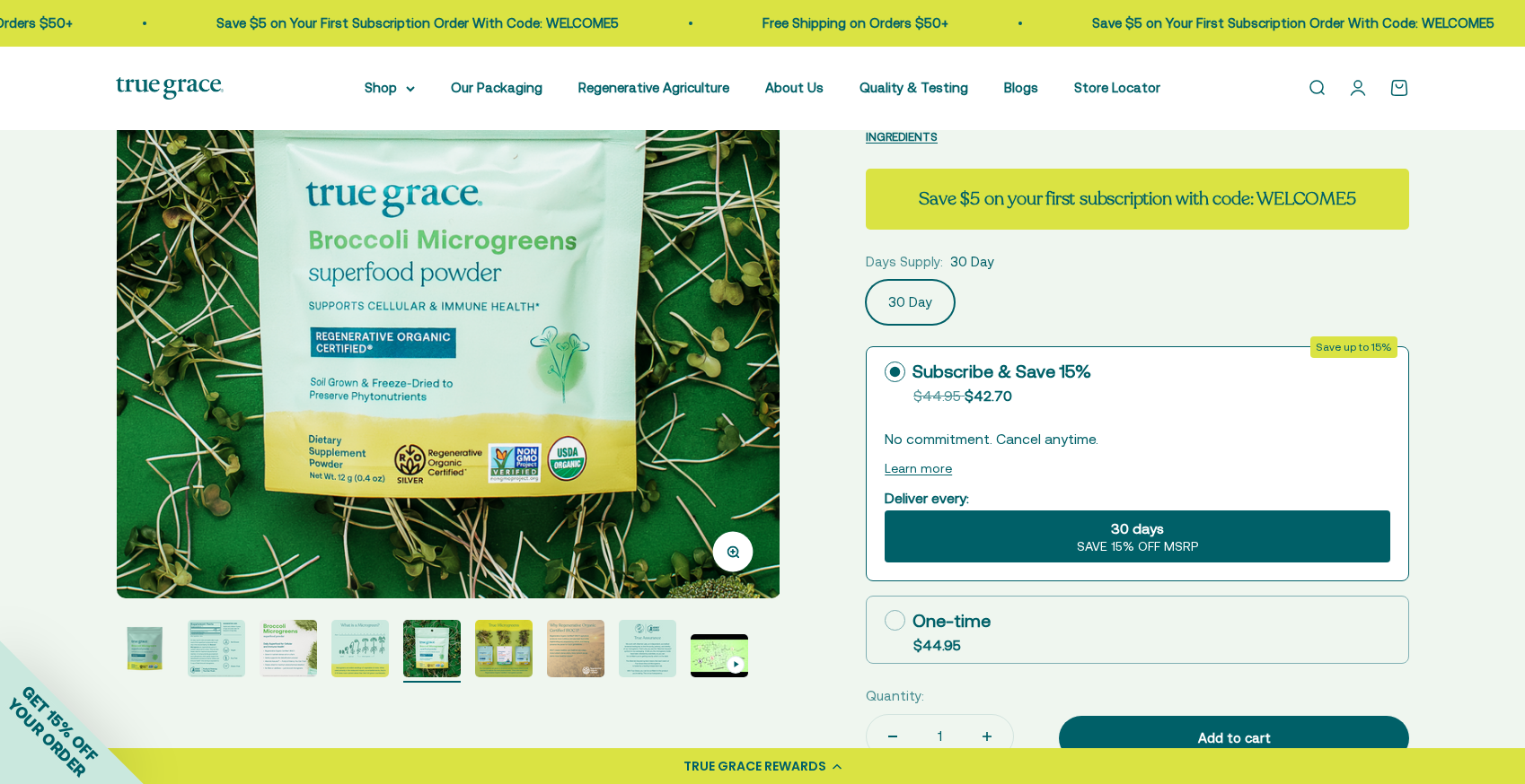
scroll to position [208, 0]
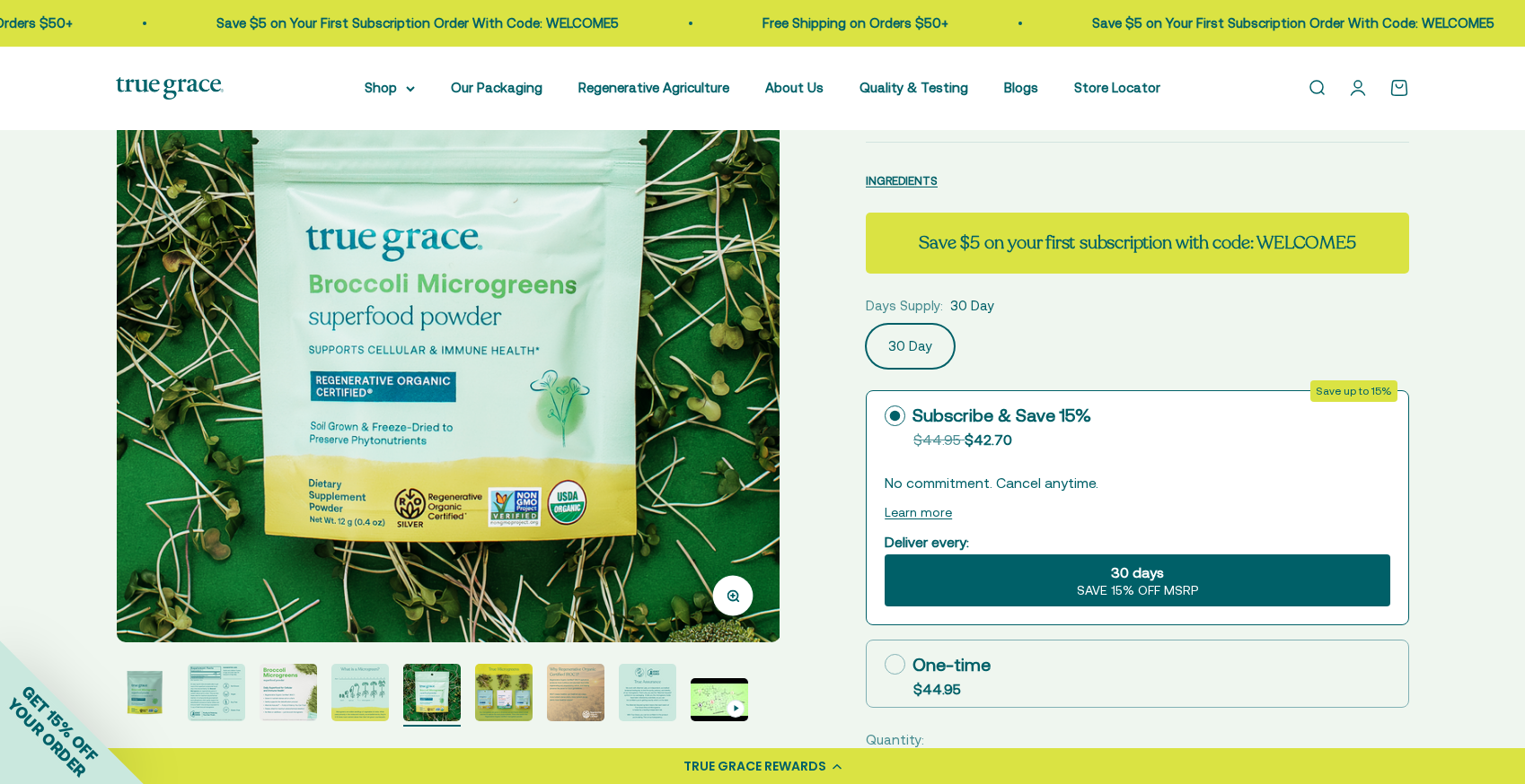
click at [507, 702] on img "Go to item 6" at bounding box center [503, 692] width 57 height 57
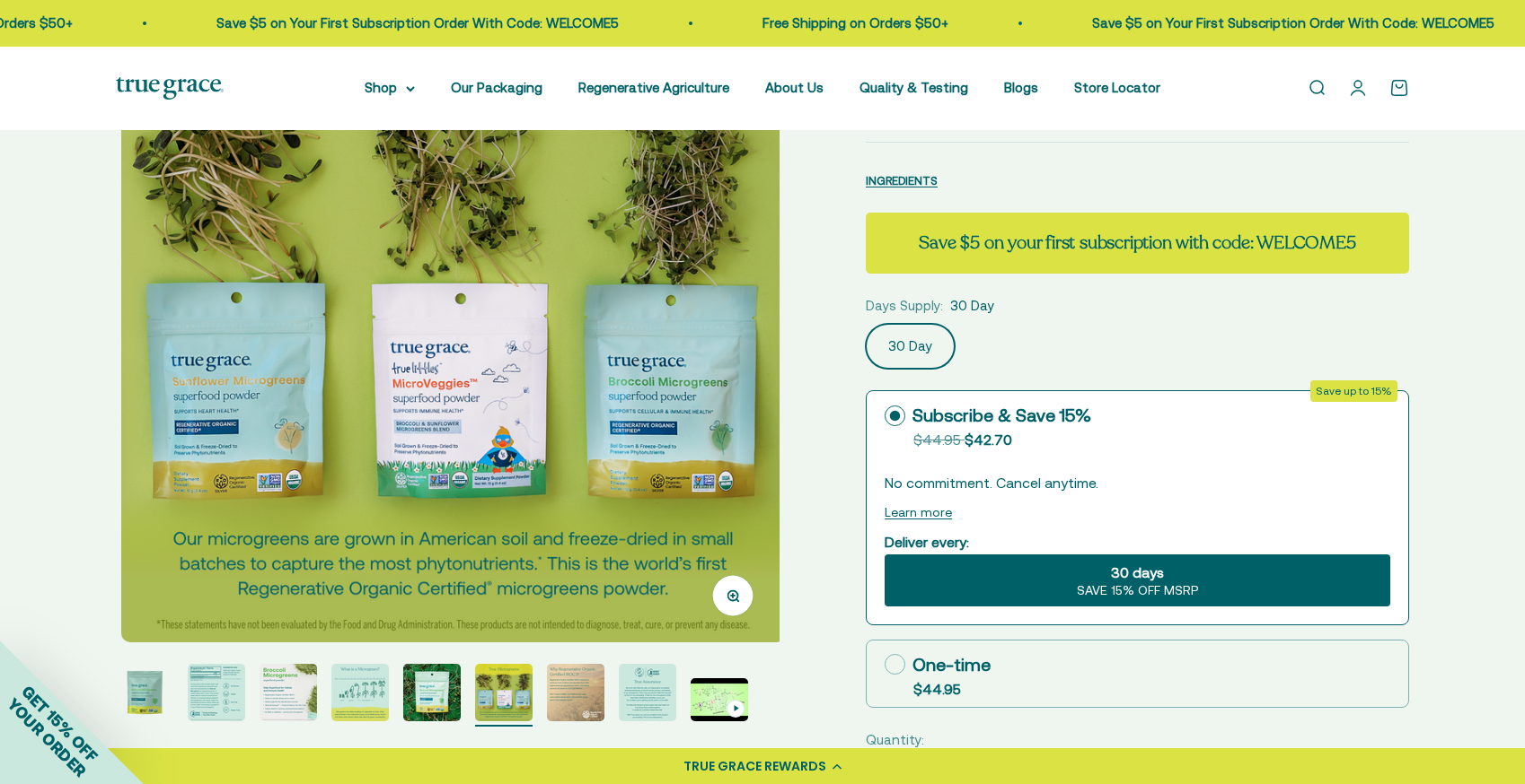
scroll to position [0, 3426]
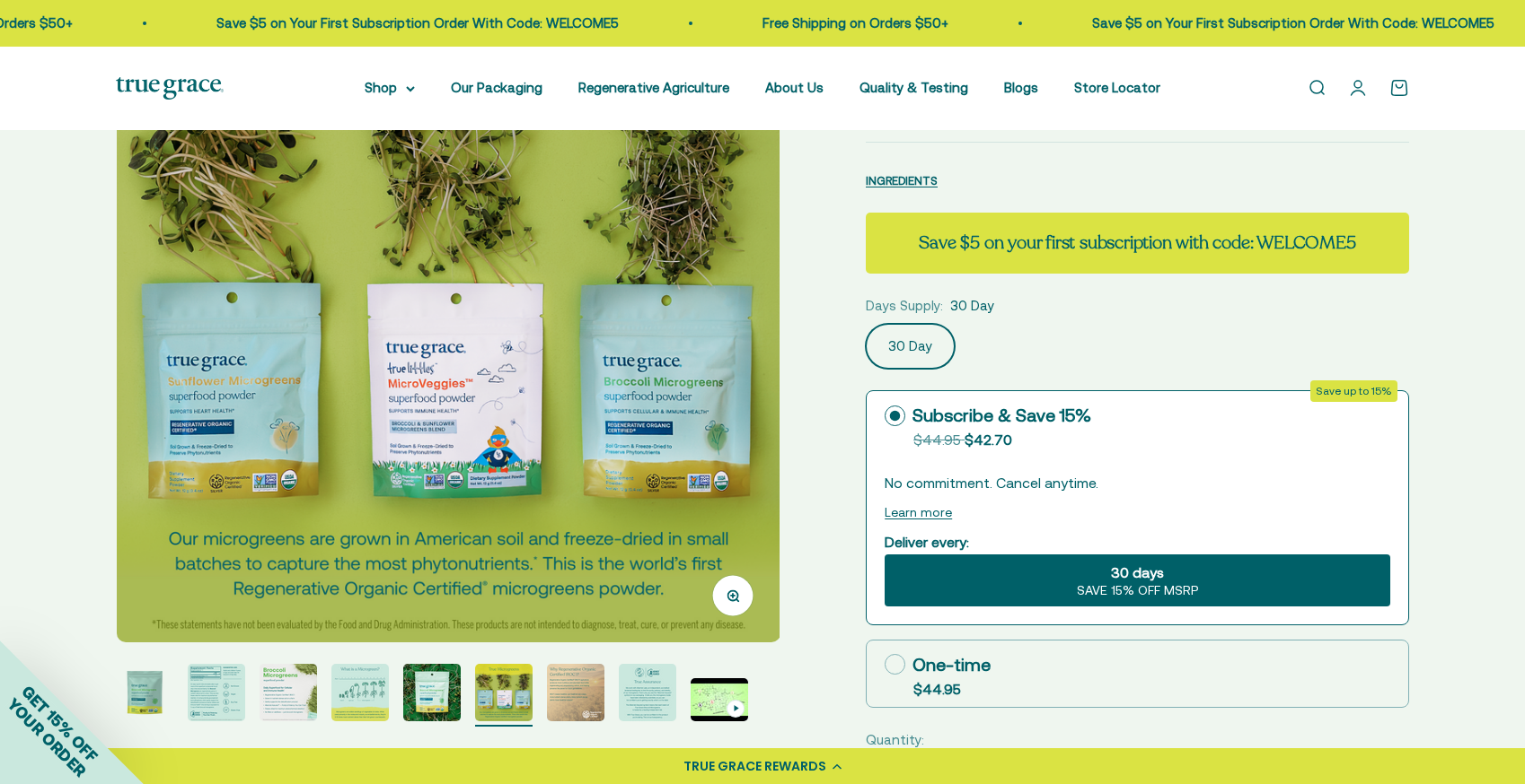
click at [583, 702] on img "Go to item 7" at bounding box center [575, 692] width 57 height 57
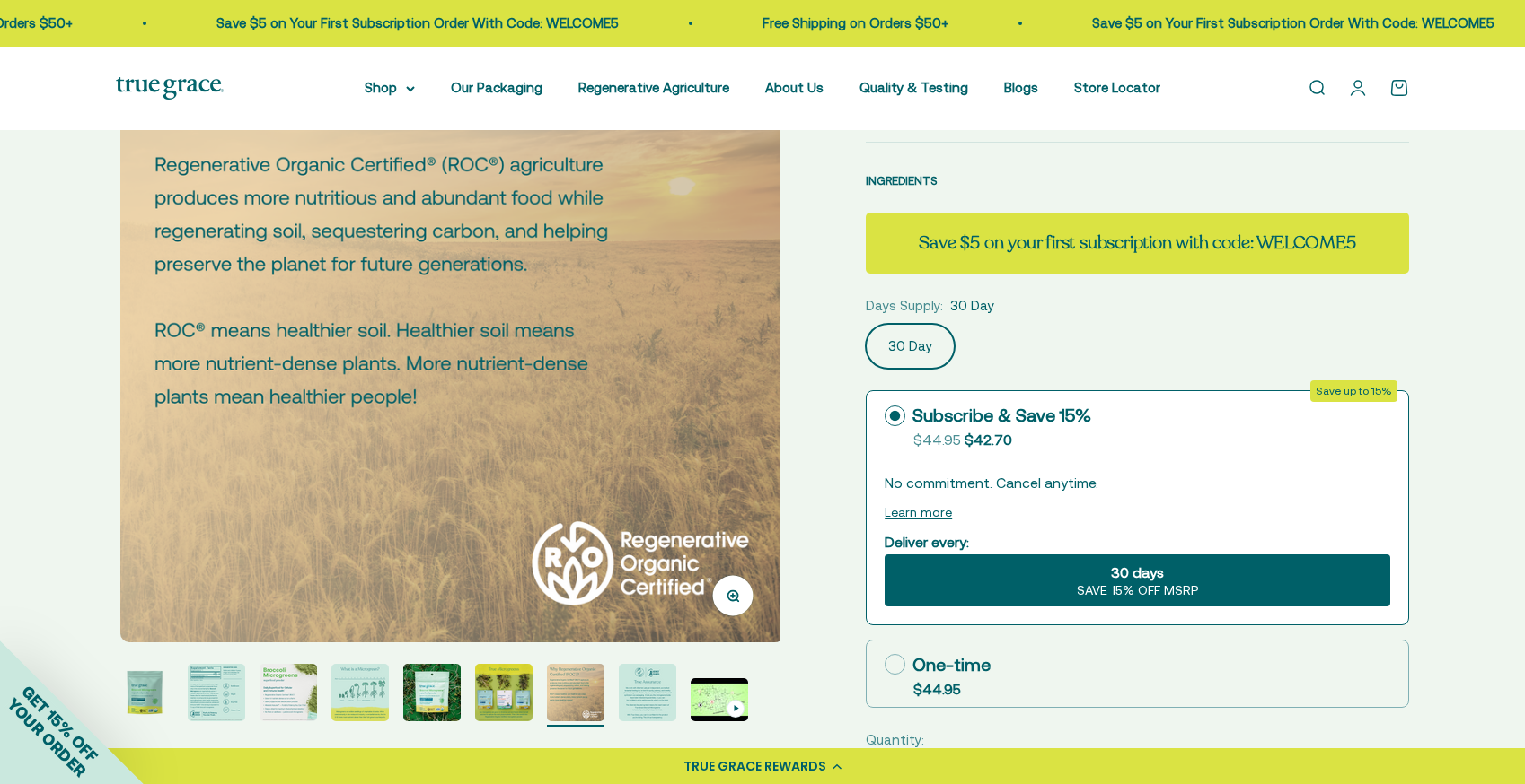
scroll to position [0, 4112]
click at [640, 694] on img "Go to item 8" at bounding box center [647, 692] width 57 height 57
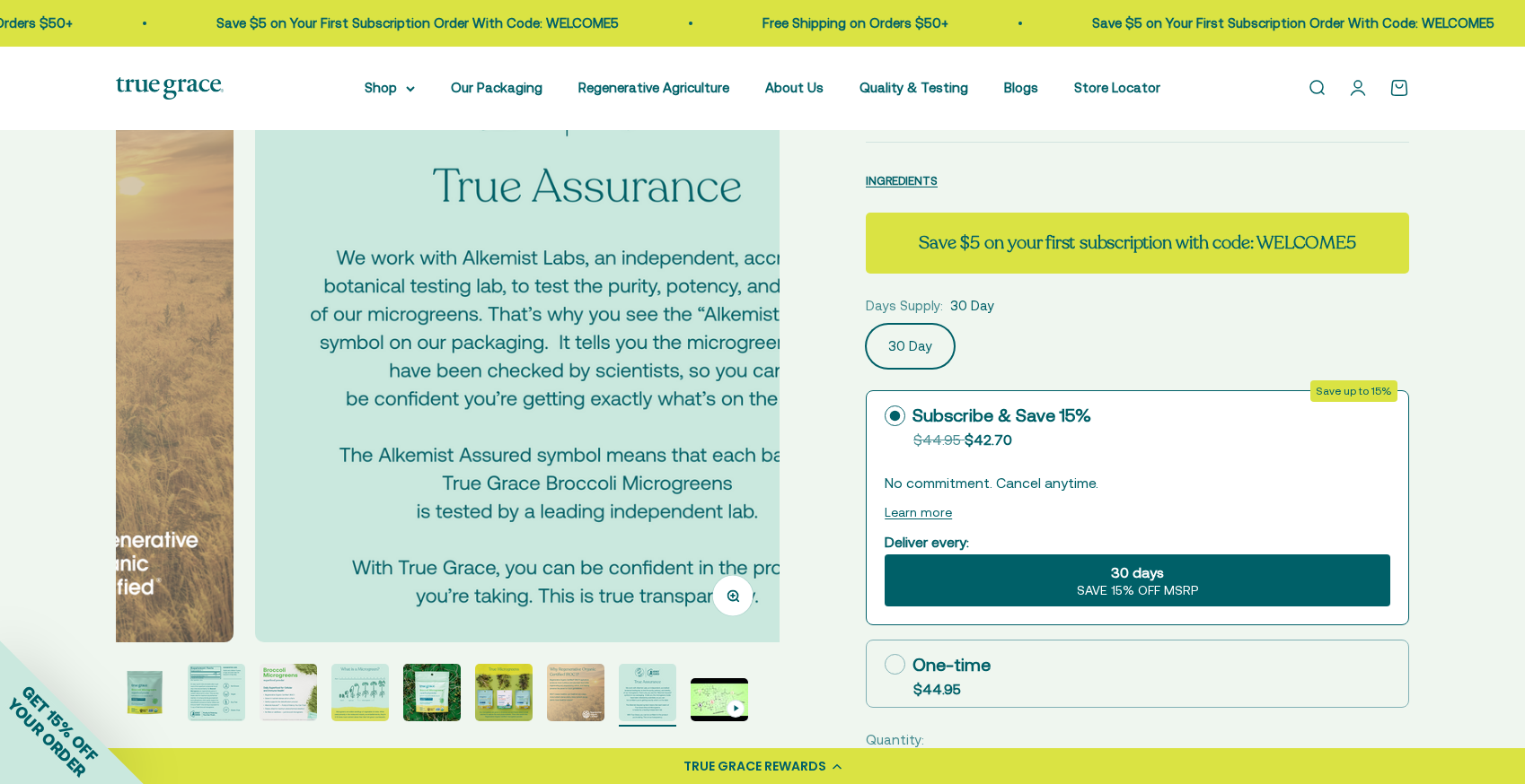
scroll to position [0, 4798]
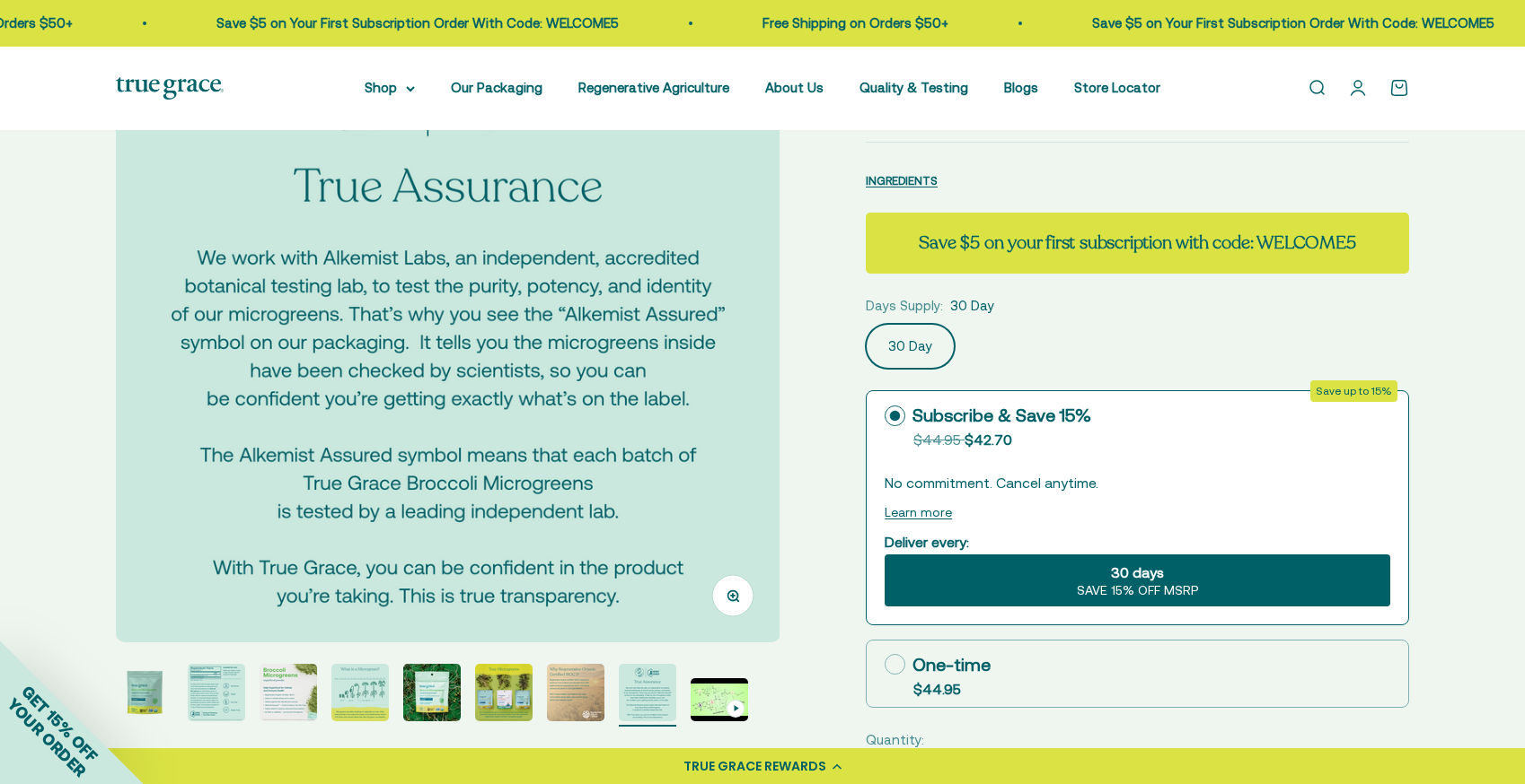
click at [208, 706] on img "Go to item 2" at bounding box center [216, 692] width 57 height 57
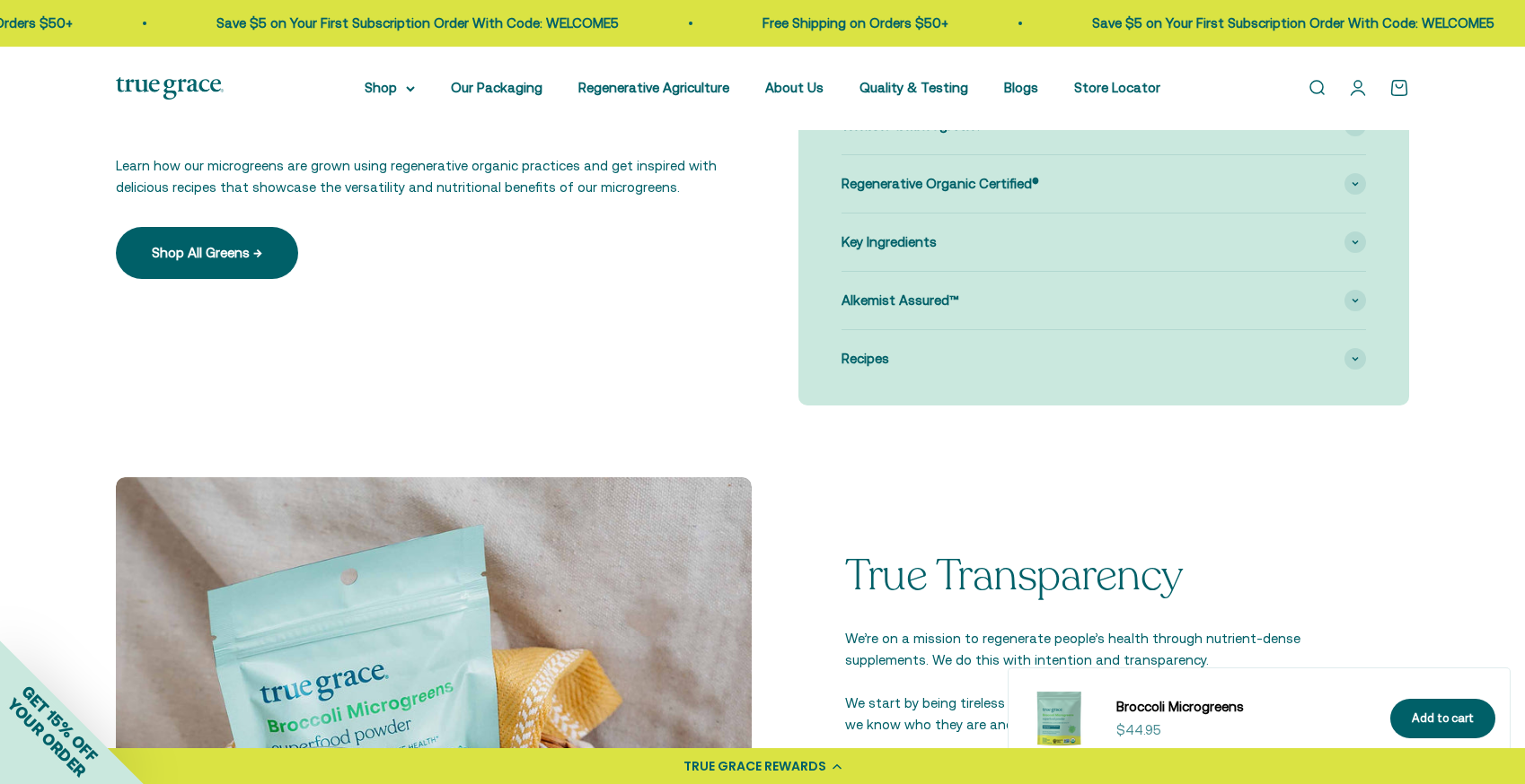
scroll to position [0, 0]
